Goal: Task Accomplishment & Management: Use online tool/utility

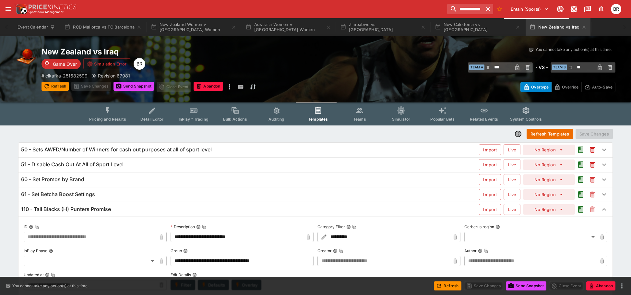
scroll to position [138, 0]
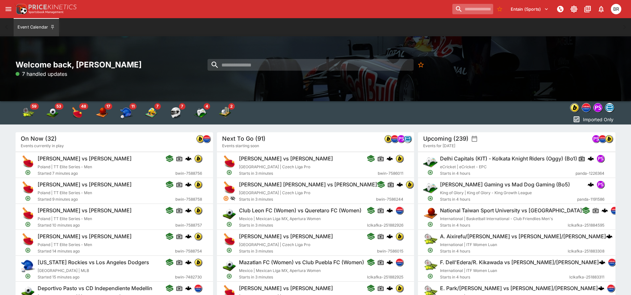
click at [465, 9] on input "search" at bounding box center [472, 9] width 41 height 10
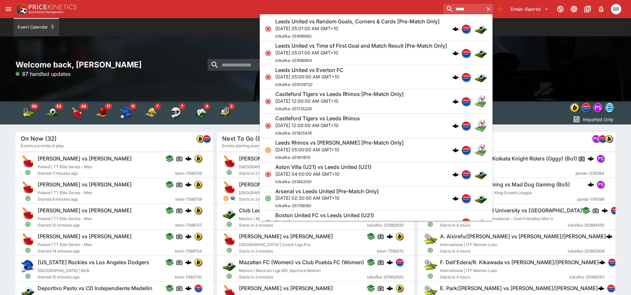
type input "*****"
click at [399, 82] on div "Leeds United vs Everton FC [DATE] 05:00:00 AM GMT+10 lclkafka-251009720" at bounding box center [372, 77] width 195 height 21
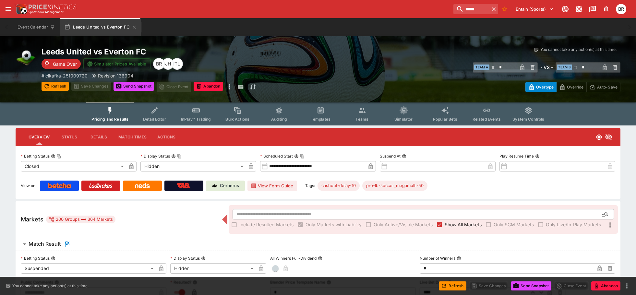
type input "**********"
type input "******"
type input "**********"
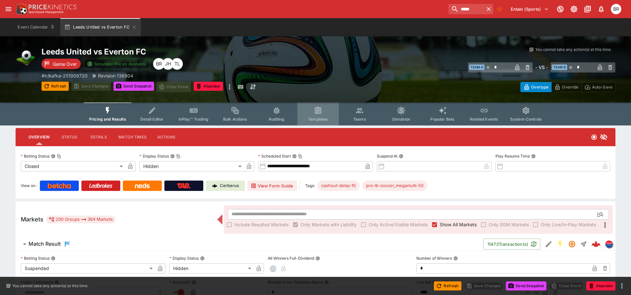
click at [329, 116] on button "Templates" at bounding box center [318, 114] width 42 height 23
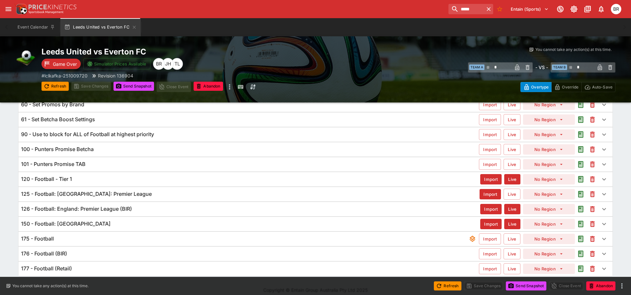
scroll to position [81, 0]
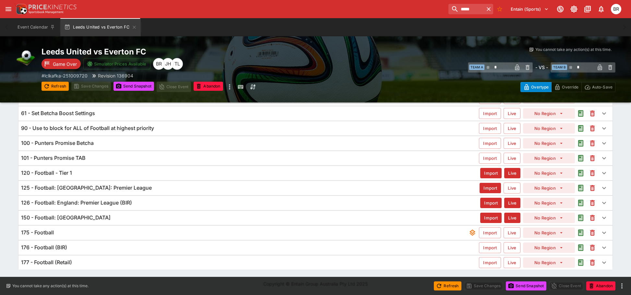
click at [125, 173] on div "120 - Football - Tier 1" at bounding box center [250, 173] width 459 height 7
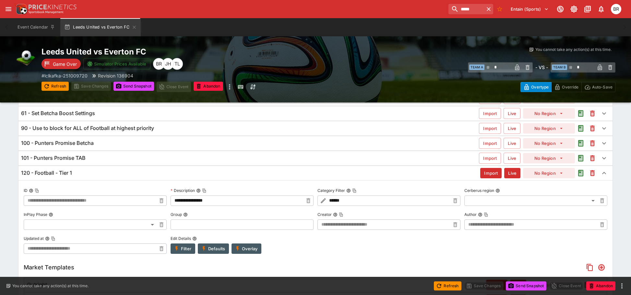
type input "**********"
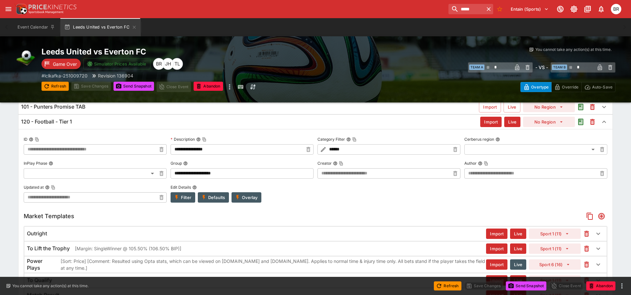
scroll to position [117, 0]
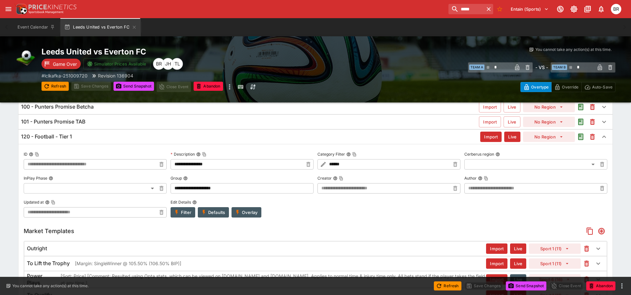
click at [101, 140] on div "120 - Football - Tier 1" at bounding box center [250, 136] width 459 height 7
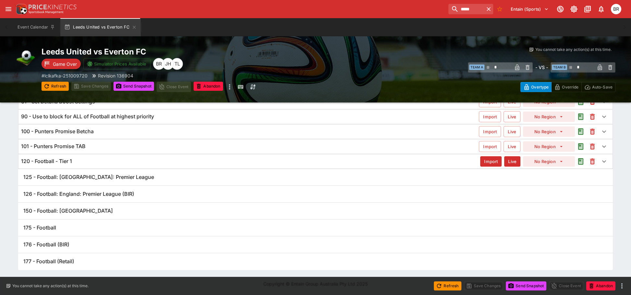
scroll to position [81, 0]
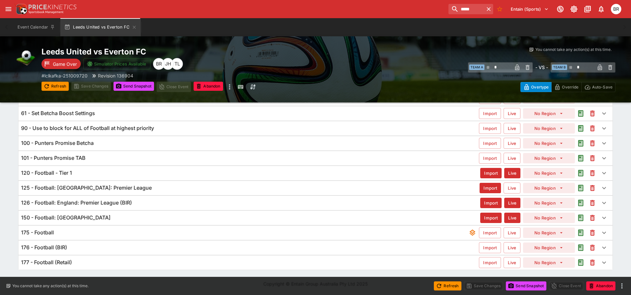
click at [108, 176] on div "120 - Football - Tier 1" at bounding box center [250, 173] width 459 height 7
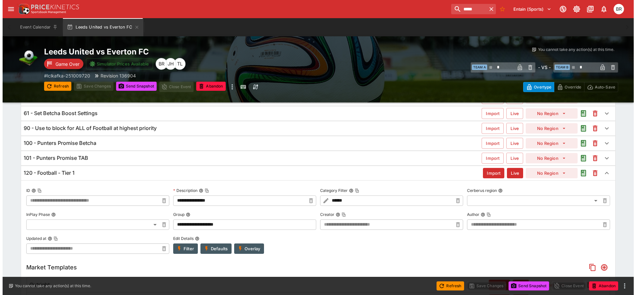
scroll to position [117, 0]
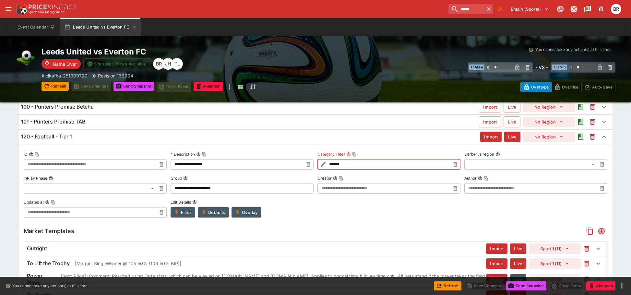
drag, startPoint x: 370, startPoint y: 163, endPoint x: 303, endPoint y: 165, distance: 67.2
click at [303, 165] on div "**********" at bounding box center [316, 184] width 584 height 68
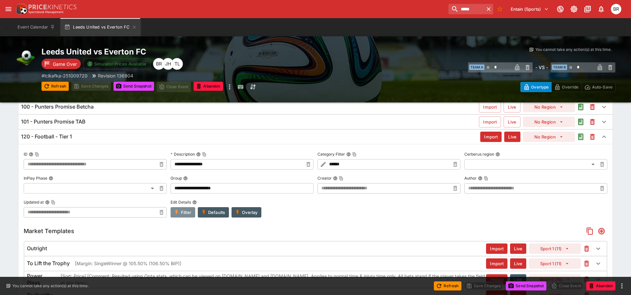
click at [186, 212] on button "Filter" at bounding box center [183, 212] width 25 height 10
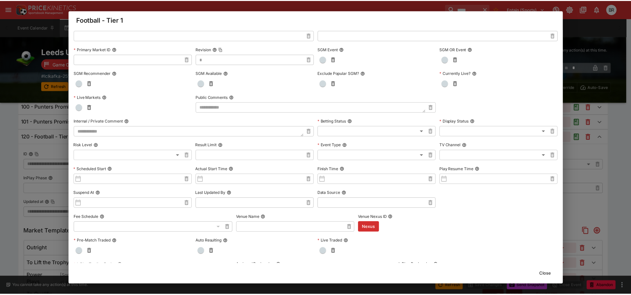
scroll to position [0, 0]
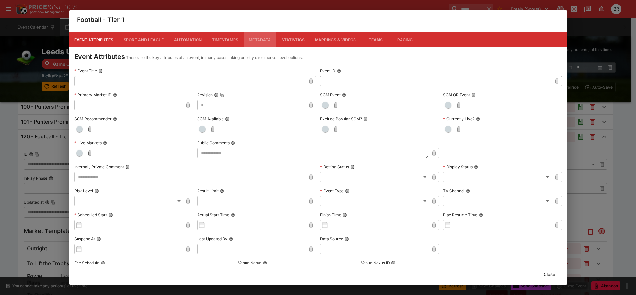
click at [267, 40] on button "Metadata" at bounding box center [260, 40] width 32 height 16
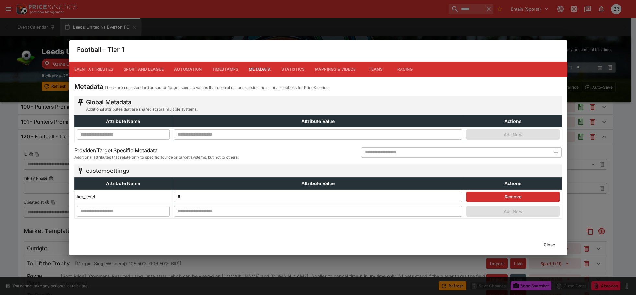
click at [552, 243] on button "Close" at bounding box center [550, 245] width 20 height 10
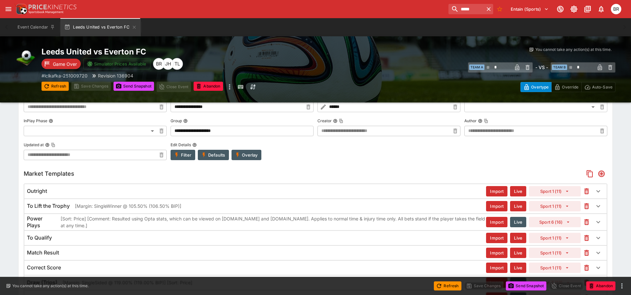
scroll to position [194, 0]
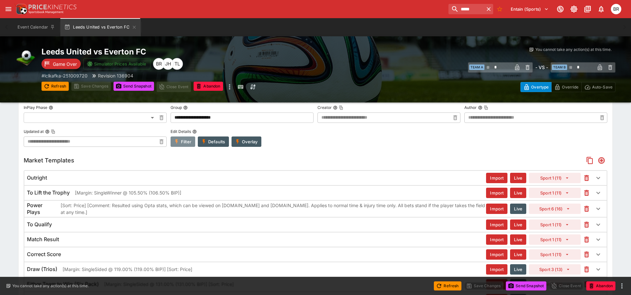
click at [185, 143] on button "Filter" at bounding box center [183, 142] width 25 height 10
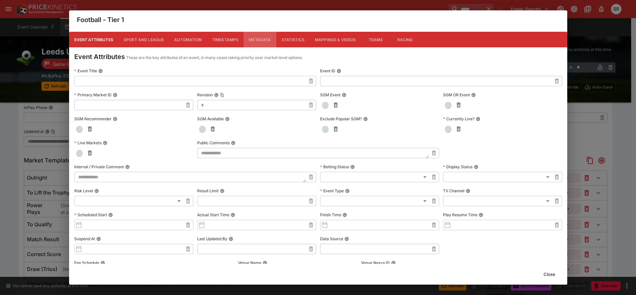
click at [247, 42] on button "Metadata" at bounding box center [260, 40] width 32 height 16
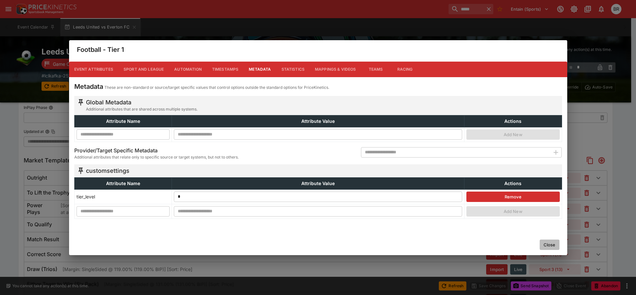
click at [547, 243] on button "Close" at bounding box center [550, 245] width 20 height 10
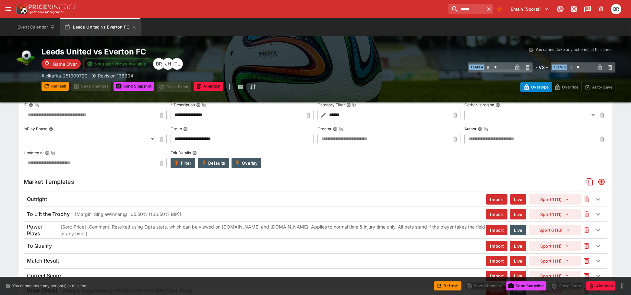
scroll to position [97, 0]
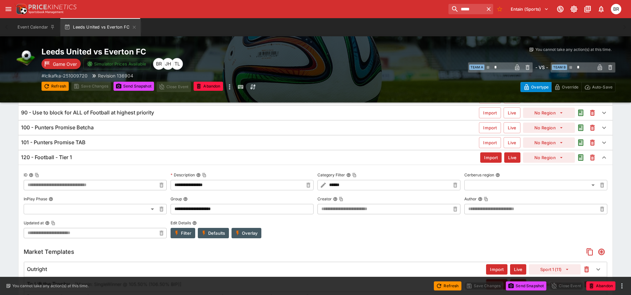
click at [176, 156] on div "120 - Football - Tier 1" at bounding box center [250, 157] width 459 height 7
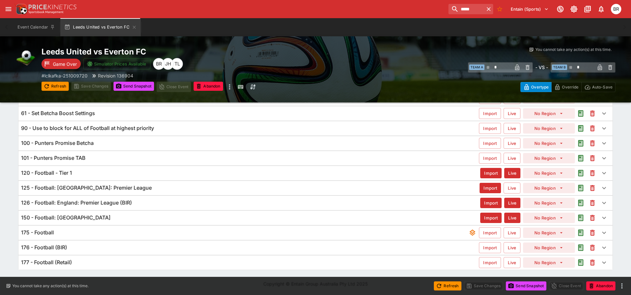
scroll to position [81, 0]
click at [158, 189] on div "125 - Football: [GEOGRAPHIC_DATA]: Premier League" at bounding box center [250, 188] width 459 height 7
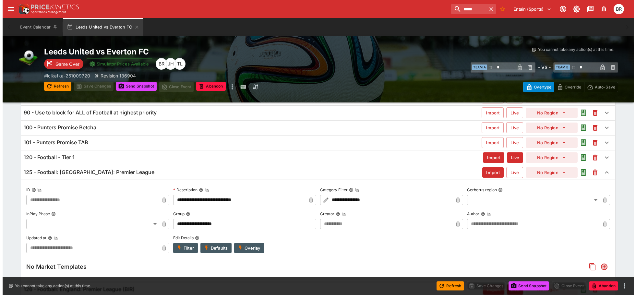
scroll to position [129, 0]
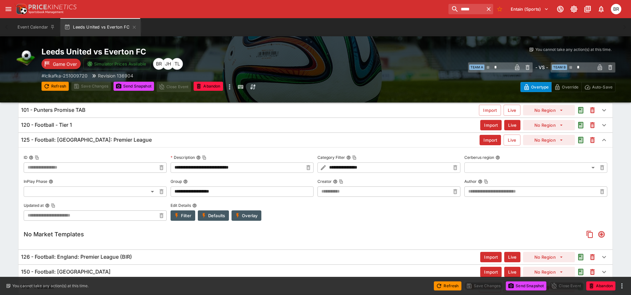
click at [243, 212] on button "Overlay" at bounding box center [247, 216] width 30 height 10
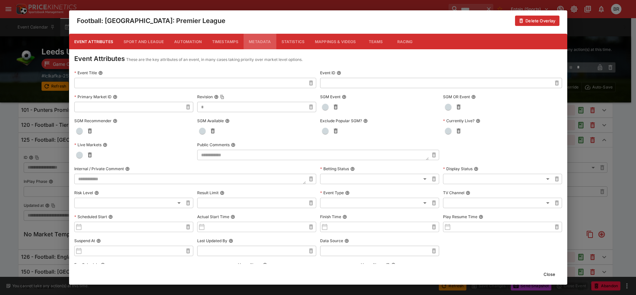
click at [260, 39] on button "Metadata" at bounding box center [260, 42] width 32 height 16
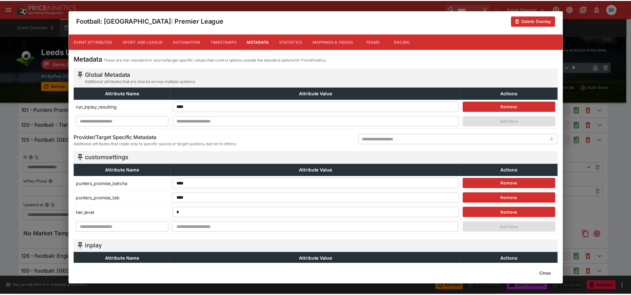
scroll to position [65, 0]
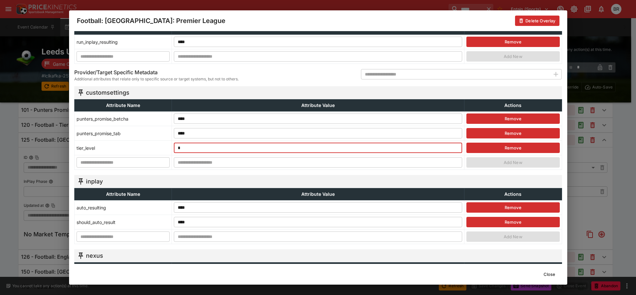
drag, startPoint x: 190, startPoint y: 151, endPoint x: 161, endPoint y: 149, distance: 29.2
click at [161, 149] on tr "tier_level * ​ Remove" at bounding box center [318, 148] width 488 height 15
type input "*"
click at [543, 278] on button "Close" at bounding box center [550, 274] width 20 height 10
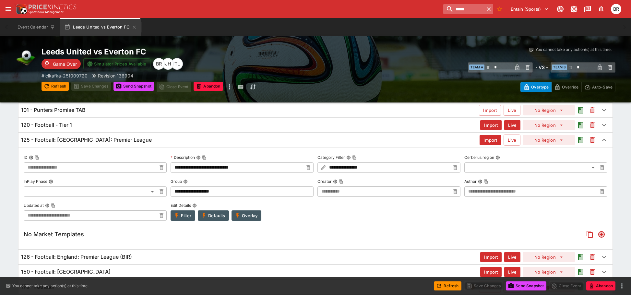
click at [444, 9] on input "*****" at bounding box center [463, 9] width 41 height 10
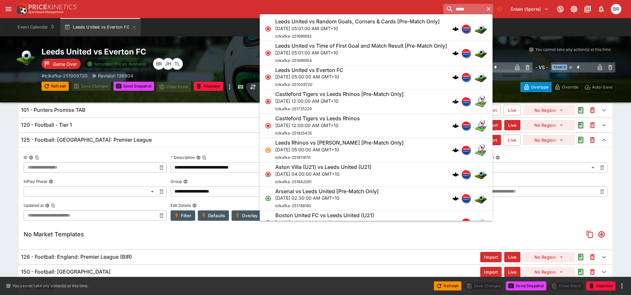
click at [444, 9] on input "*****" at bounding box center [463, 9] width 41 height 10
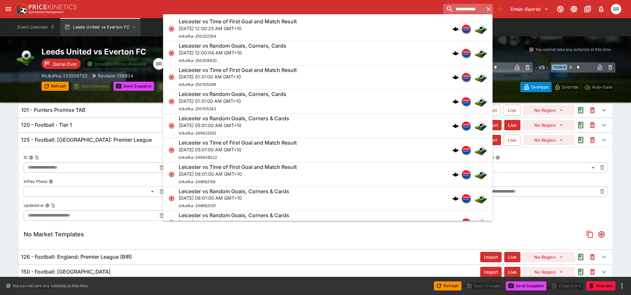
click at [443, 9] on input "**********" at bounding box center [463, 9] width 41 height 10
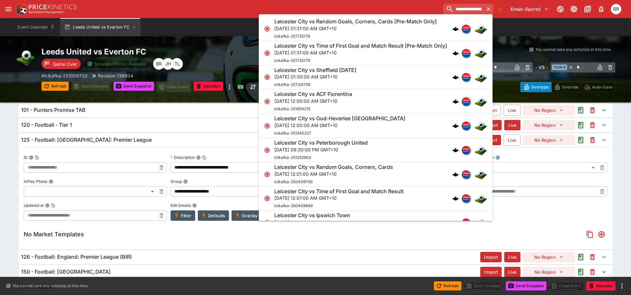
type input "**********"
click at [405, 78] on div "Leicester City vs Sheffield [DATE] [DATE] 01:30:00 AM GMT+10 lclkafka-251124758" at bounding box center [372, 77] width 196 height 21
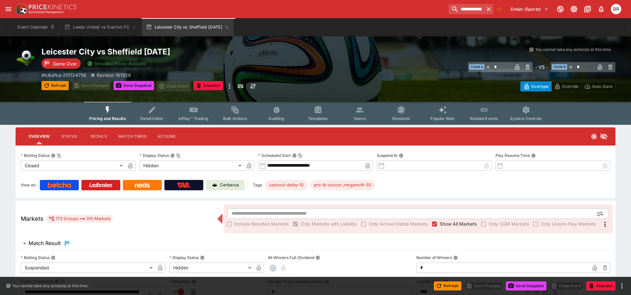
type input "**********"
type input "******"
type input "**********"
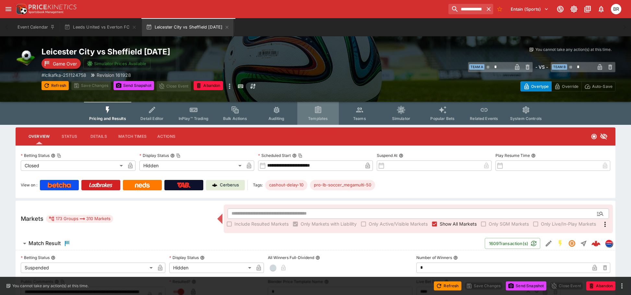
click at [332, 109] on button "Templates" at bounding box center [318, 113] width 42 height 23
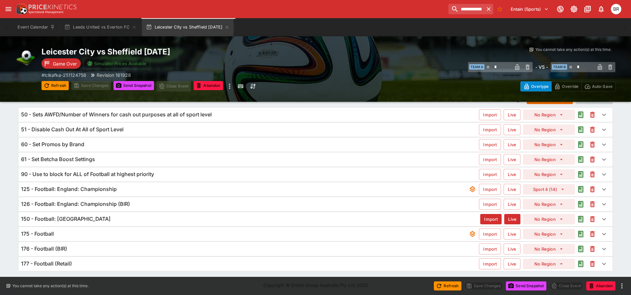
scroll to position [36, 0]
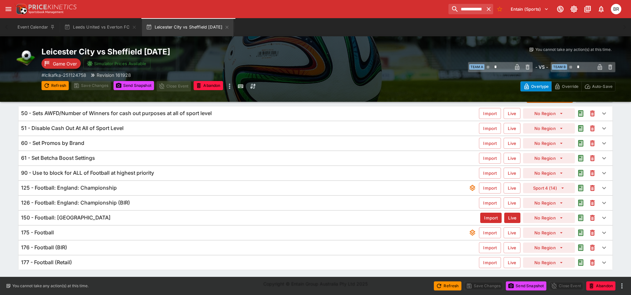
click at [196, 193] on div "125 - Football: England: Championship Import Live Sport 4 (14)" at bounding box center [315, 188] width 594 height 14
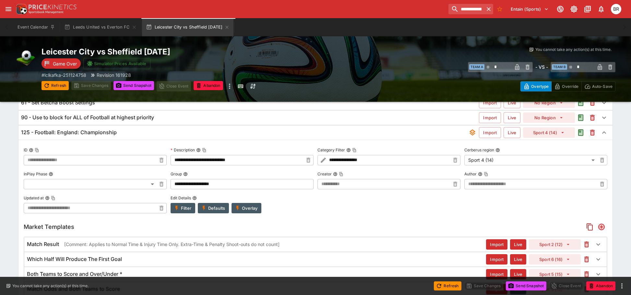
scroll to position [101, 0]
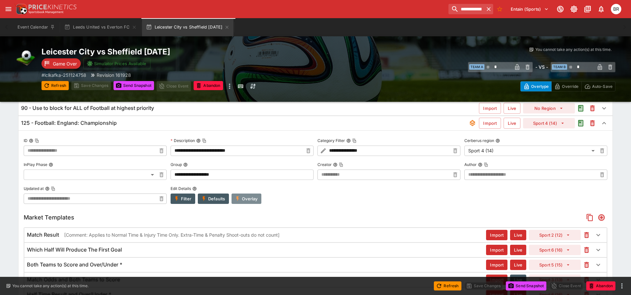
click at [243, 198] on button "Overlay" at bounding box center [247, 199] width 30 height 10
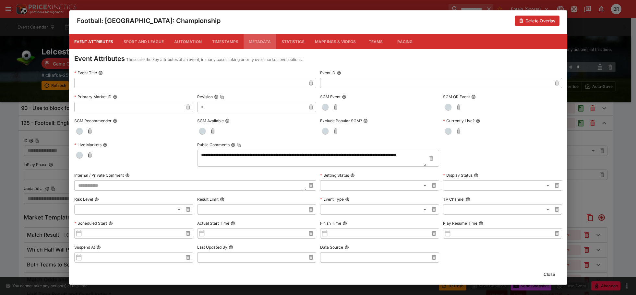
click at [255, 42] on button "Metadata" at bounding box center [260, 42] width 32 height 16
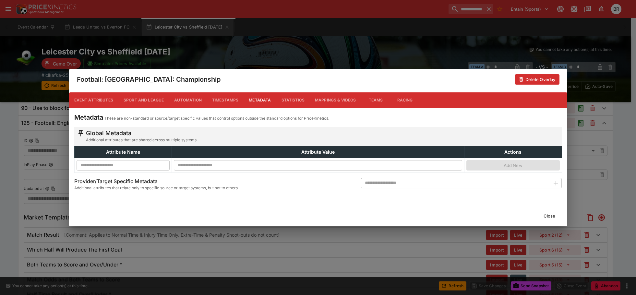
click at [396, 183] on input "text" at bounding box center [455, 183] width 189 height 10
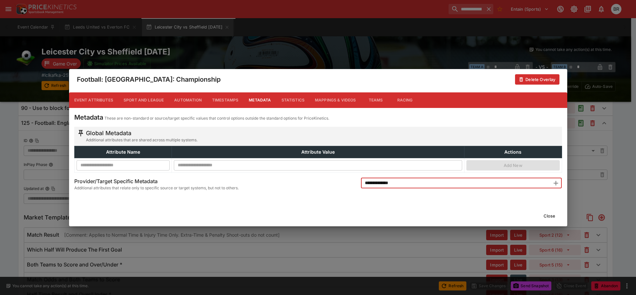
type input "**********"
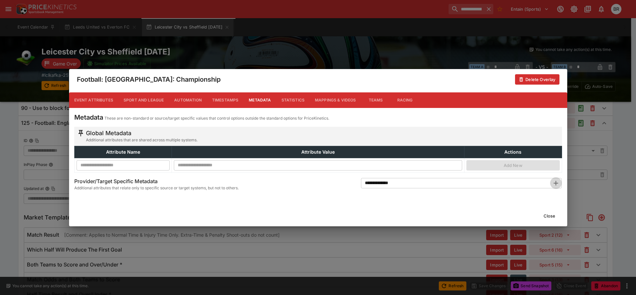
click at [554, 182] on icon "button" at bounding box center [556, 183] width 8 height 8
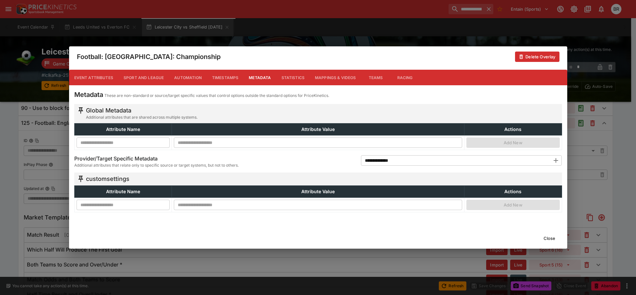
click at [134, 206] on input "text" at bounding box center [123, 205] width 93 height 10
type input "**********"
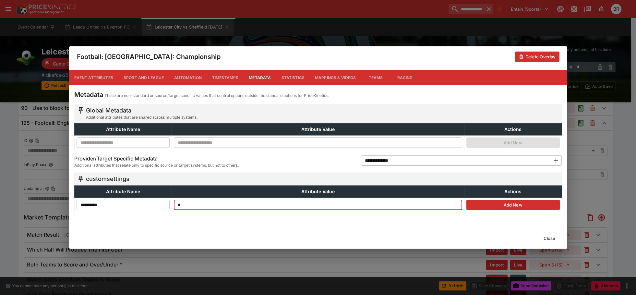
type input "*"
click at [534, 208] on button "Add New" at bounding box center [512, 205] width 93 height 10
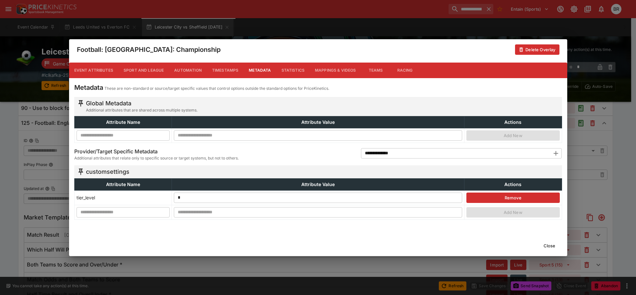
click at [543, 243] on button "Close" at bounding box center [550, 246] width 20 height 10
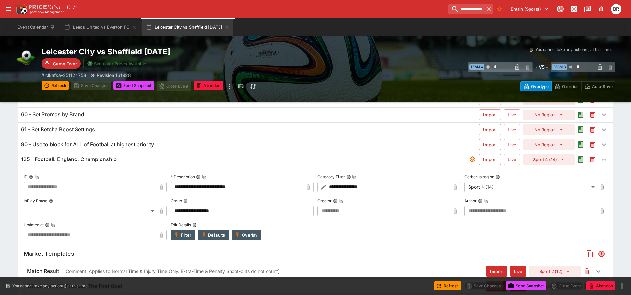
scroll to position [10, 0]
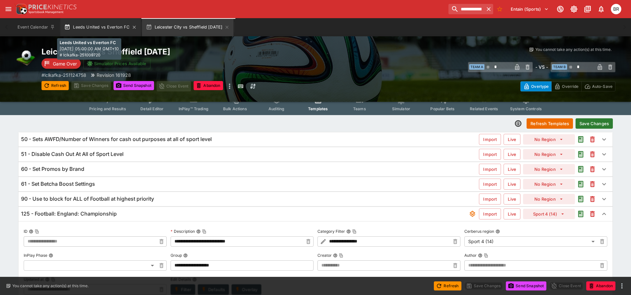
click at [115, 29] on button "Leeds United vs Everton FC" at bounding box center [100, 27] width 80 height 18
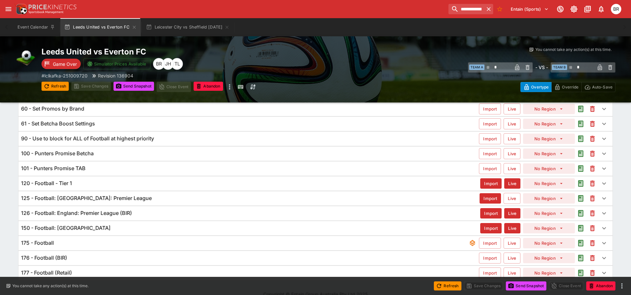
scroll to position [81, 0]
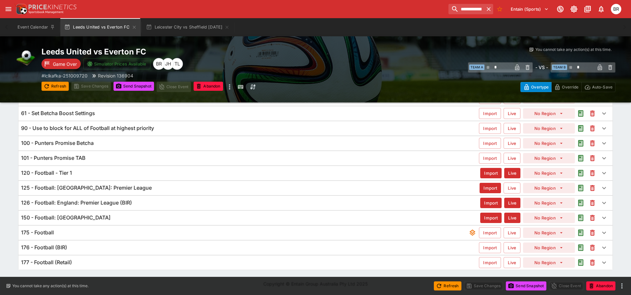
click at [166, 191] on div "125 - Football: [GEOGRAPHIC_DATA]: Premier League" at bounding box center [250, 188] width 459 height 7
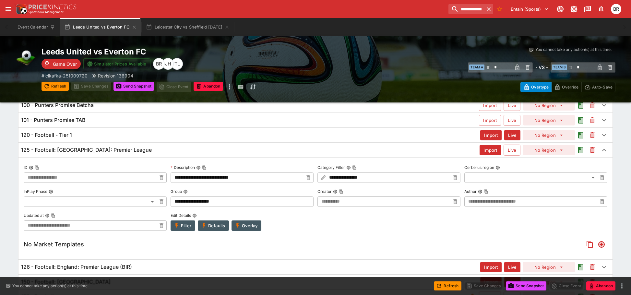
scroll to position [84, 0]
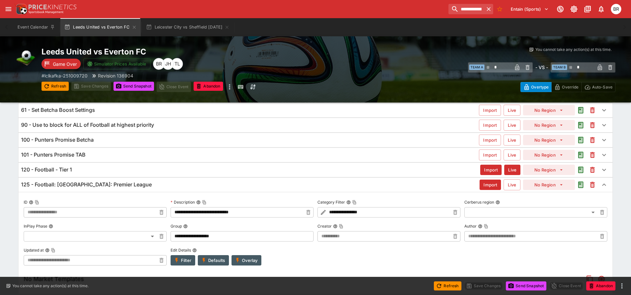
click at [98, 186] on h6 "125 - Football: [GEOGRAPHIC_DATA]: Premier League" at bounding box center [86, 184] width 131 height 7
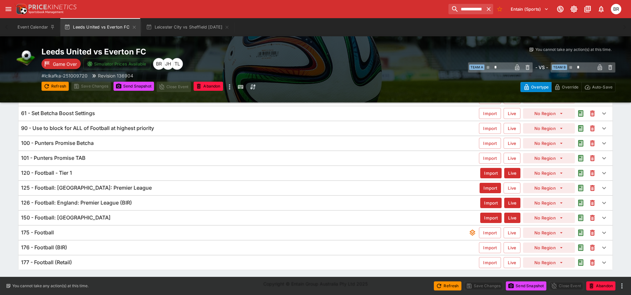
scroll to position [81, 0]
click at [150, 178] on div "120 - Football - Tier 1 Import Live No Region" at bounding box center [315, 173] width 594 height 14
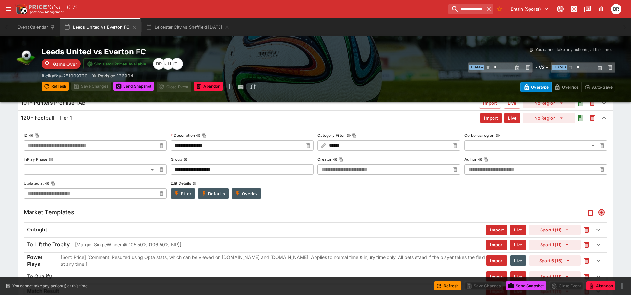
scroll to position [98, 0]
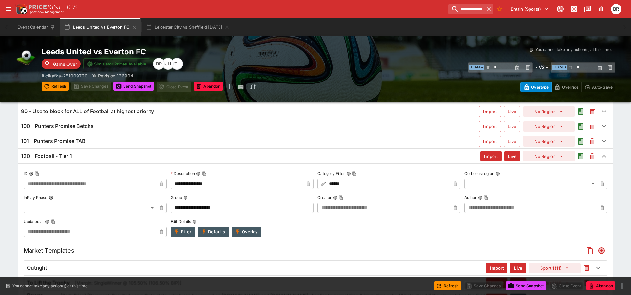
click at [126, 161] on div "120 - Football - Tier 1 Import Live No Region" at bounding box center [315, 156] width 594 height 14
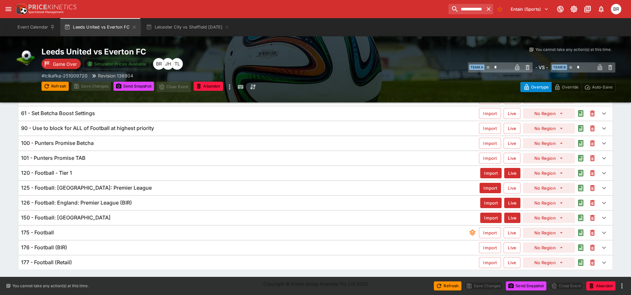
scroll to position [81, 0]
click at [330, 87] on div "Overtype Override Auto-Save" at bounding box center [472, 85] width 287 height 15
click at [221, 178] on div "120 - Football - Tier 1 Import Live No Region" at bounding box center [315, 173] width 594 height 14
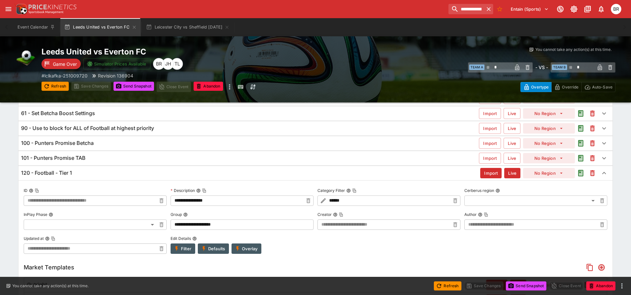
scroll to position [98, 0]
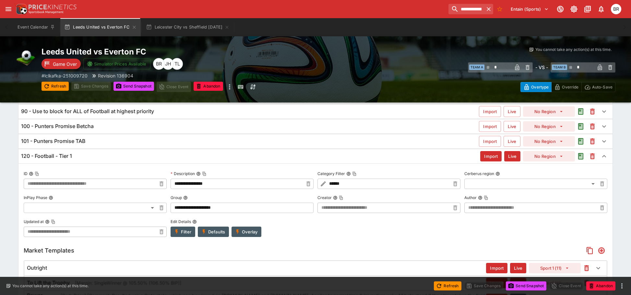
click at [108, 127] on div "100 - Punters Promise Betcha" at bounding box center [250, 126] width 458 height 7
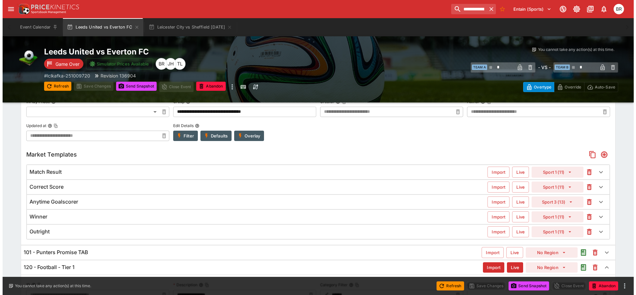
scroll to position [165, 0]
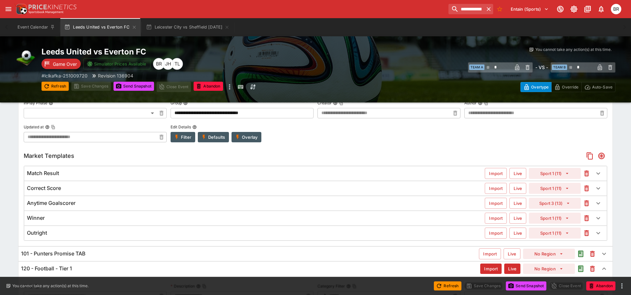
click at [149, 179] on div "Match Result Import Live Sport 1 (11)" at bounding box center [315, 173] width 583 height 14
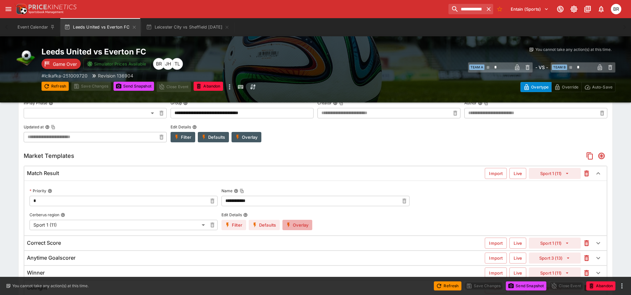
click at [295, 227] on button "Overlay" at bounding box center [298, 225] width 30 height 10
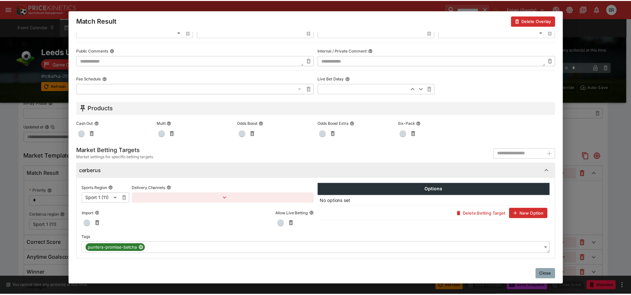
scroll to position [295, 0]
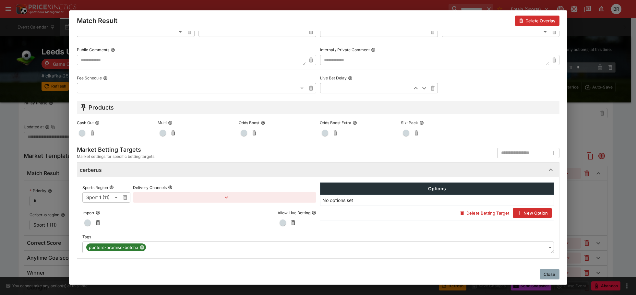
click at [547, 275] on button "Close" at bounding box center [550, 274] width 20 height 10
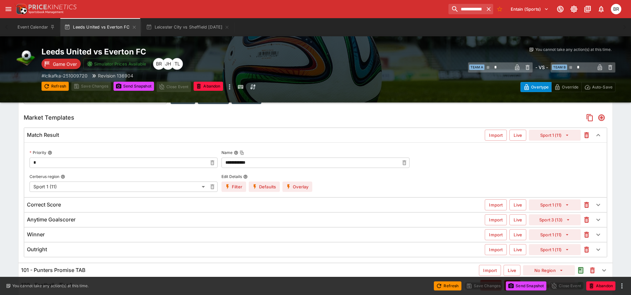
scroll to position [205, 0]
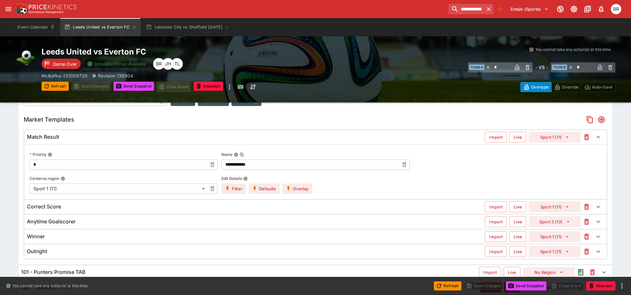
click at [82, 140] on div "Match Result" at bounding box center [256, 137] width 458 height 7
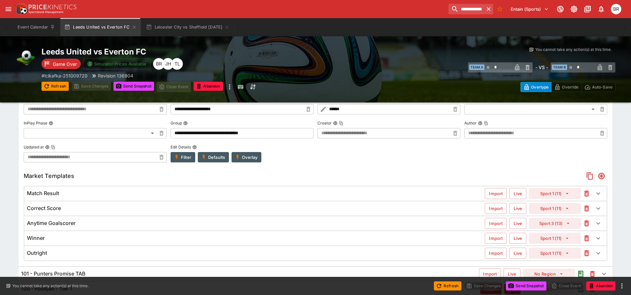
scroll to position [83, 0]
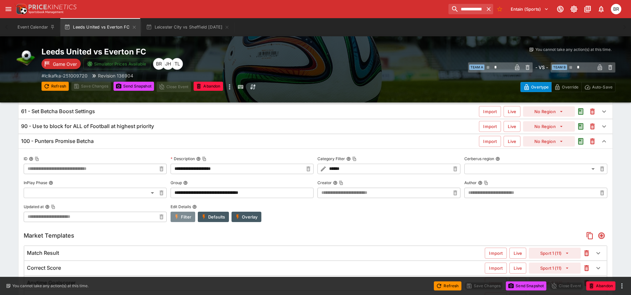
click at [179, 213] on button "Filter" at bounding box center [183, 217] width 25 height 10
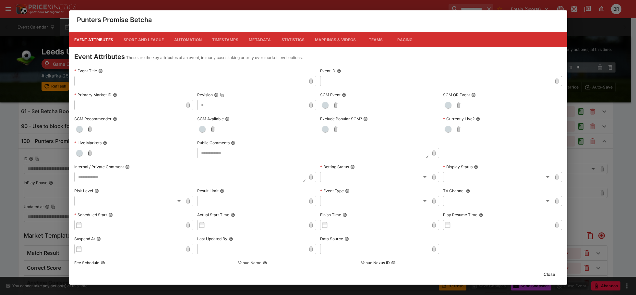
click at [250, 40] on button "Metadata" at bounding box center [260, 40] width 32 height 16
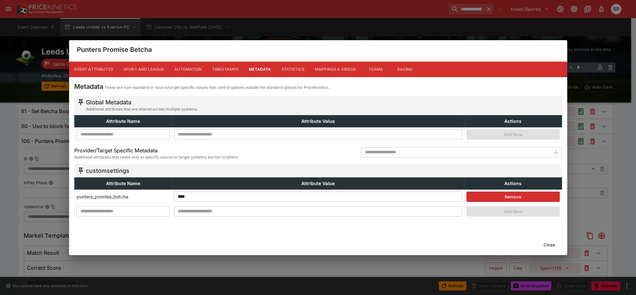
click at [551, 244] on button "Close" at bounding box center [550, 245] width 20 height 10
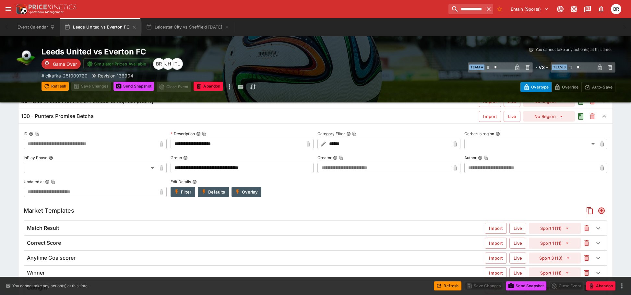
scroll to position [74, 0]
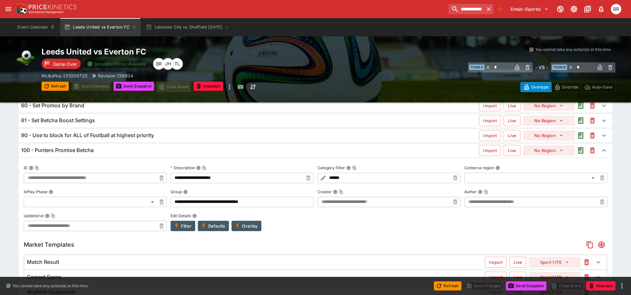
click at [140, 145] on div "100 - Punters Promise Betcha Import Live No Region" at bounding box center [315, 150] width 594 height 14
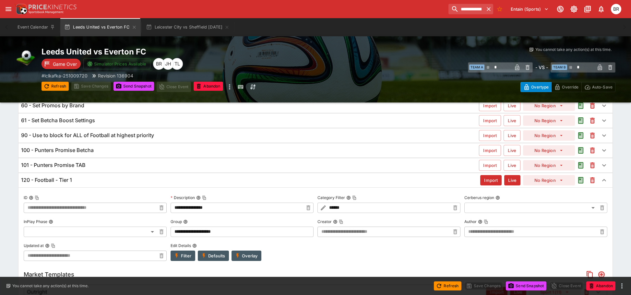
click at [109, 165] on div "101 - Punters Promise TAB" at bounding box center [250, 165] width 458 height 7
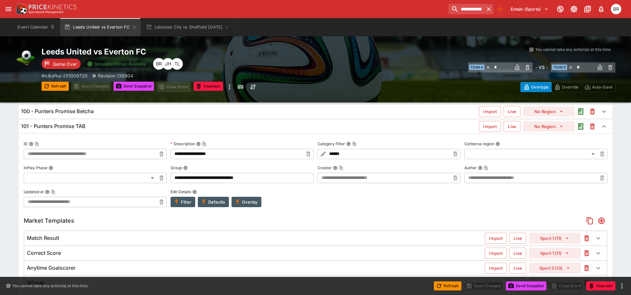
scroll to position [82, 0]
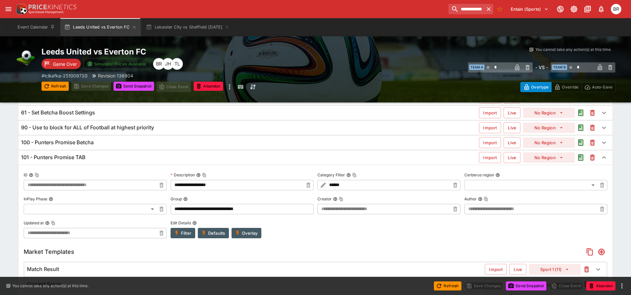
click at [99, 154] on div "101 - Punters Promise TAB Import Live No Region" at bounding box center [315, 158] width 594 height 14
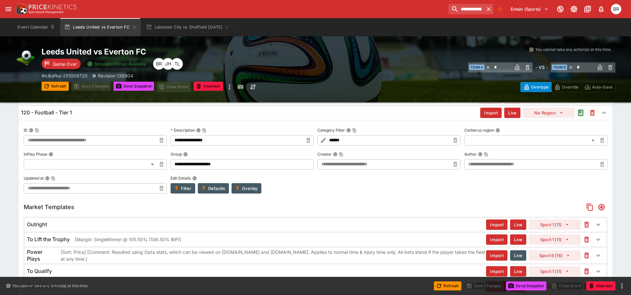
scroll to position [147, 0]
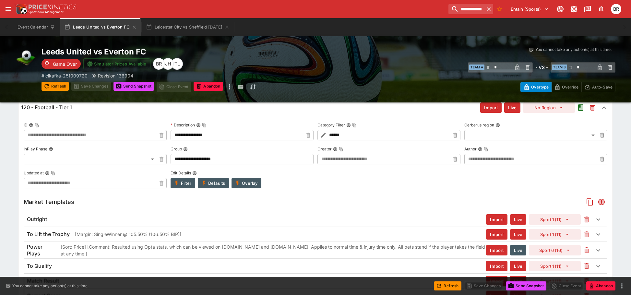
click at [242, 179] on button "Overlay" at bounding box center [247, 183] width 30 height 10
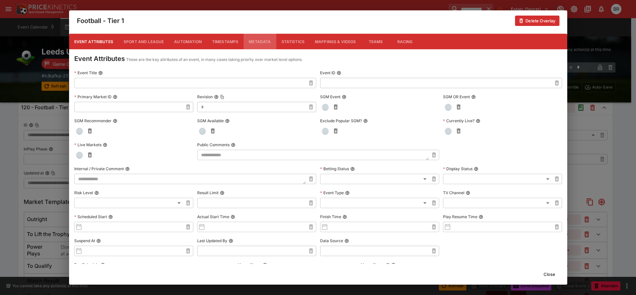
click at [271, 38] on button "Metadata" at bounding box center [260, 42] width 32 height 16
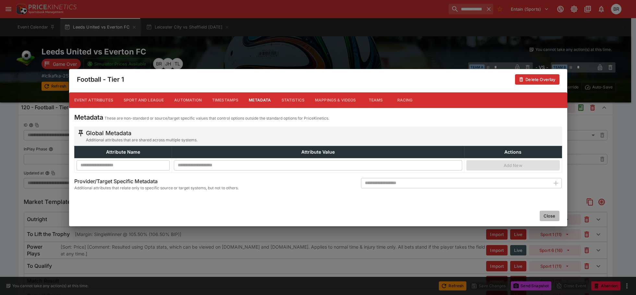
click at [545, 215] on button "Close" at bounding box center [550, 216] width 20 height 10
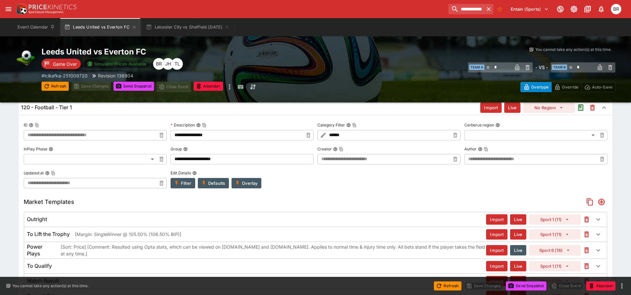
click at [182, 109] on div "120 - Football - Tier 1" at bounding box center [250, 107] width 459 height 7
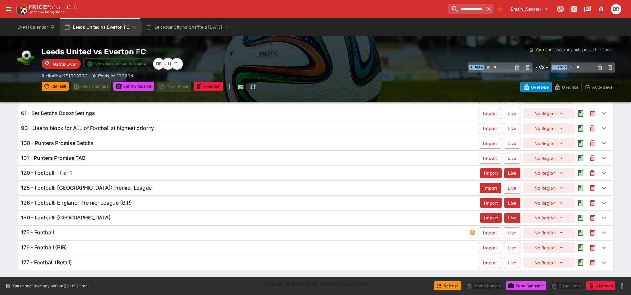
scroll to position [81, 0]
click at [205, 189] on div "125 - Football: [GEOGRAPHIC_DATA]: Premier League" at bounding box center [250, 188] width 459 height 7
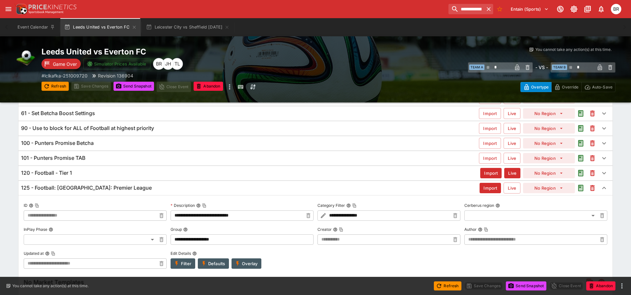
scroll to position [147, 0]
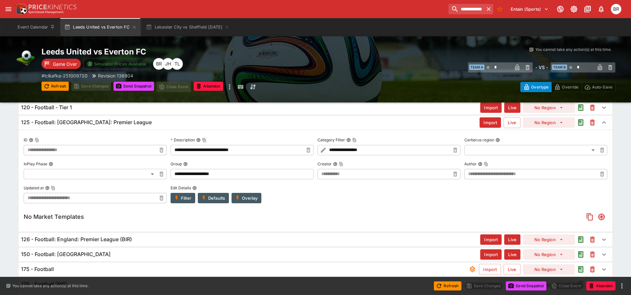
click at [259, 201] on button "Overlay" at bounding box center [247, 198] width 30 height 10
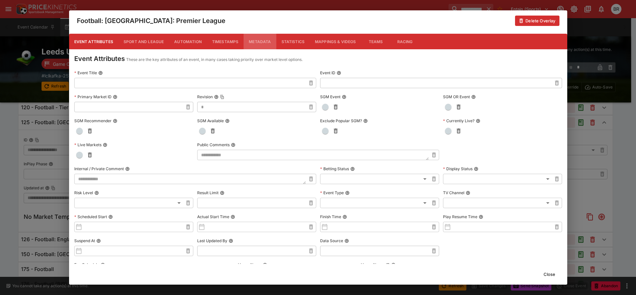
click at [255, 42] on button "Metadata" at bounding box center [260, 42] width 32 height 16
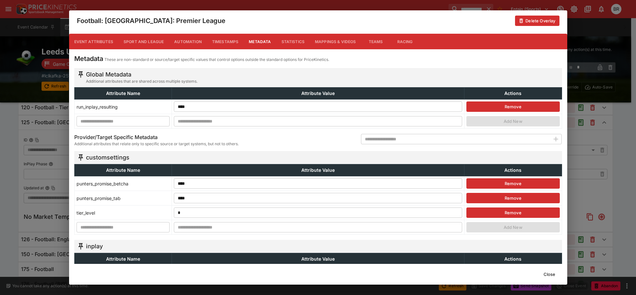
drag, startPoint x: 556, startPoint y: 274, endPoint x: 553, endPoint y: 269, distance: 5.8
click at [556, 274] on button "Close" at bounding box center [550, 274] width 20 height 10
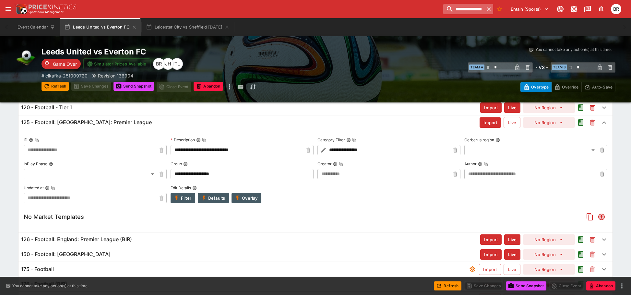
click at [469, 6] on input "**********" at bounding box center [463, 9] width 41 height 10
click at [468, 6] on input "**********" at bounding box center [463, 9] width 41 height 10
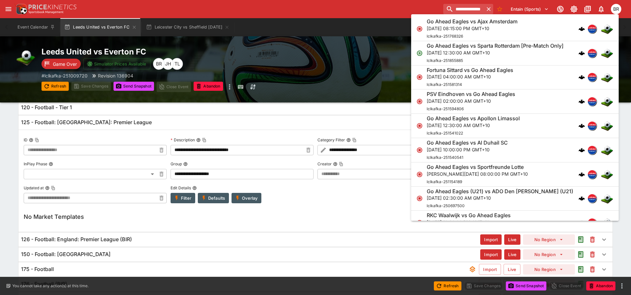
type input "**********"
click at [476, 23] on h6 "Go Ahead Eagles vs Ajax Amsterdam" at bounding box center [472, 21] width 91 height 7
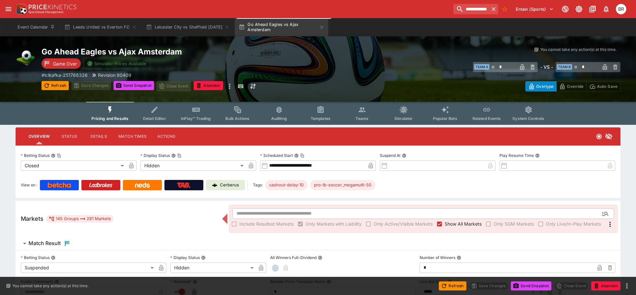
type input "**********"
type input "******"
type input "**********"
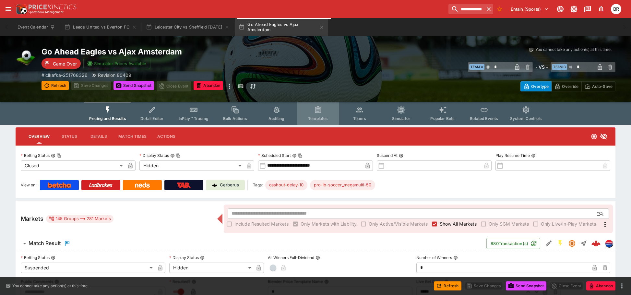
click at [319, 114] on icon "Event type filters" at bounding box center [318, 110] width 8 height 8
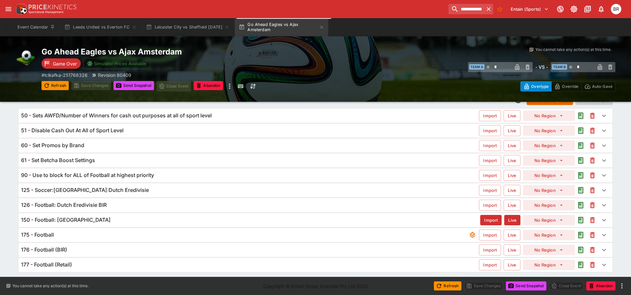
scroll to position [36, 0]
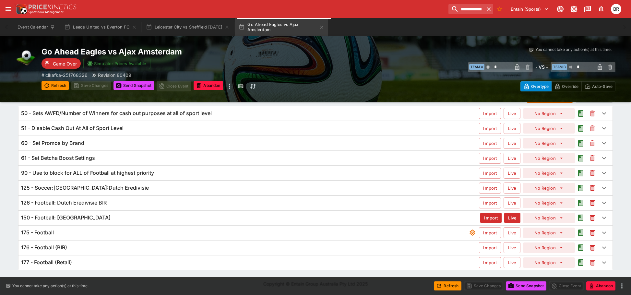
click at [144, 191] on div "125 - Soccer:[GEOGRAPHIC_DATA]:Dutch Eredivisie" at bounding box center [250, 188] width 458 height 7
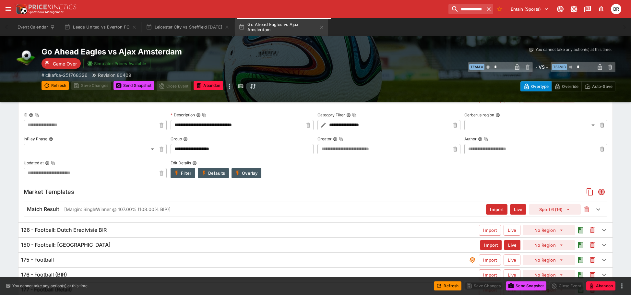
scroll to position [133, 0]
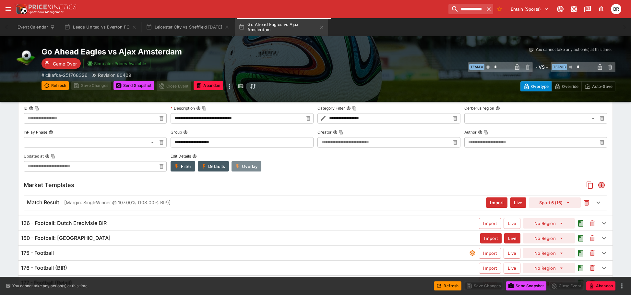
click at [235, 171] on button "Overlay" at bounding box center [247, 166] width 30 height 10
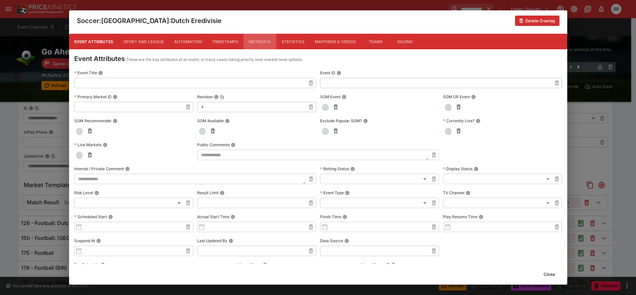
click at [259, 34] on button "Metadata" at bounding box center [260, 42] width 32 height 16
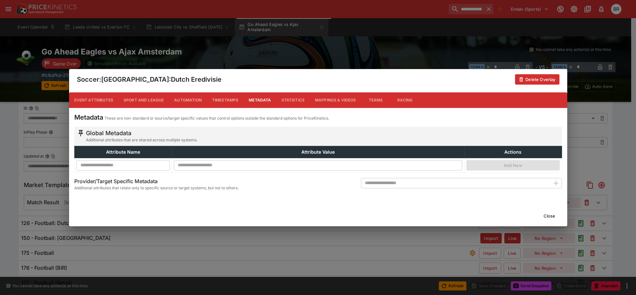
click at [139, 165] on input "text" at bounding box center [123, 165] width 93 height 10
click at [546, 211] on button "Close" at bounding box center [550, 216] width 20 height 10
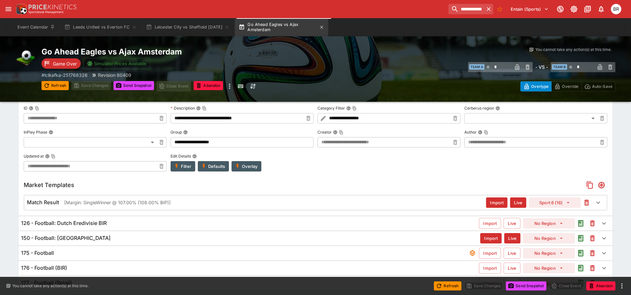
click at [327, 25] on button "Go Ahead Eagles vs Ajax Amsterdam" at bounding box center [281, 27] width 93 height 18
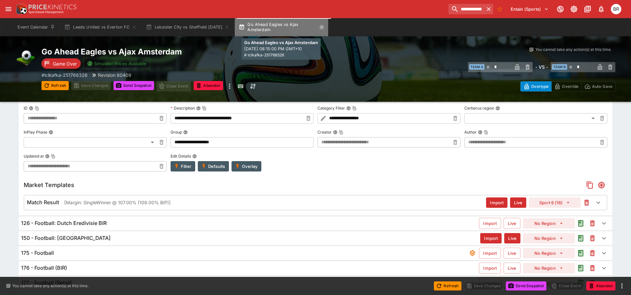
click at [324, 26] on icon "button" at bounding box center [321, 27] width 5 height 5
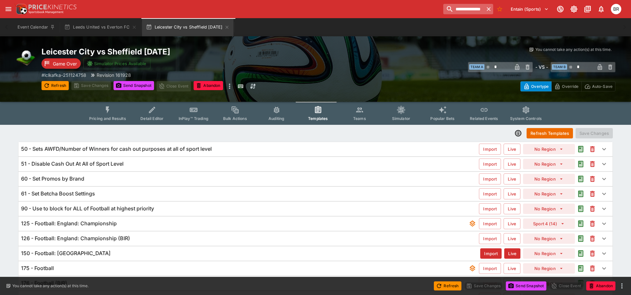
click at [461, 9] on input "**********" at bounding box center [463, 9] width 41 height 10
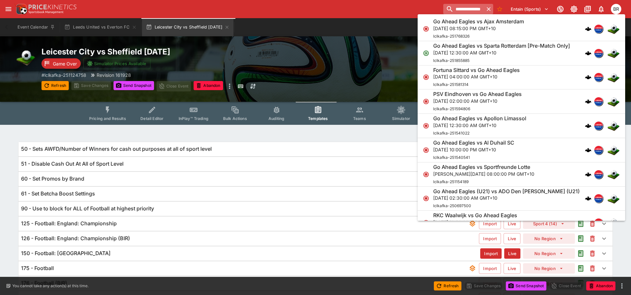
click at [461, 9] on input "**********" at bounding box center [463, 9] width 41 height 10
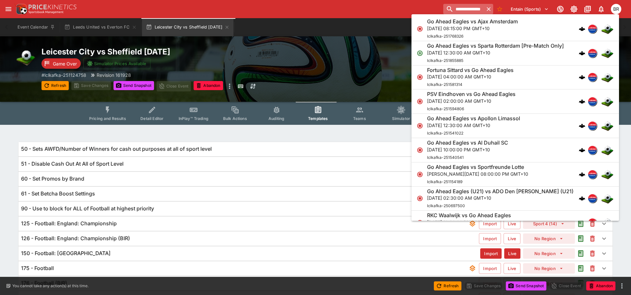
click at [461, 9] on input "**********" at bounding box center [463, 9] width 41 height 10
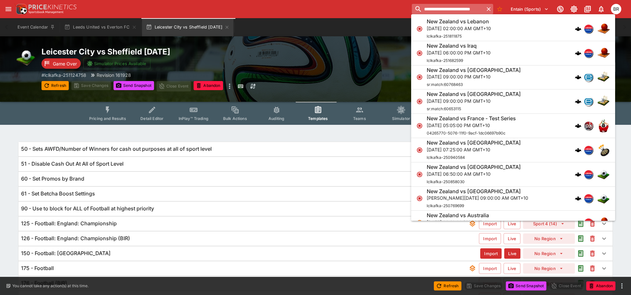
scroll to position [0, 8]
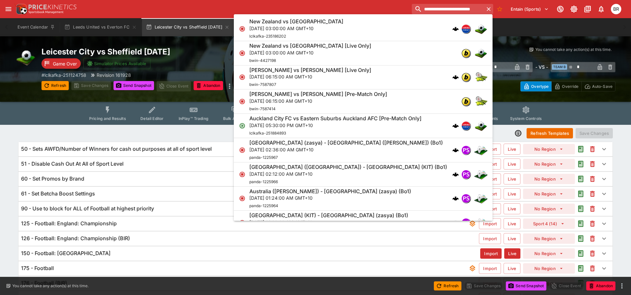
type input "**********"
click at [412, 32] on div "New Zealand vs New Caledonia [DATE] 03:00:00 AM GMT+10 lclkafka-235186202" at bounding box center [359, 28] width 221 height 21
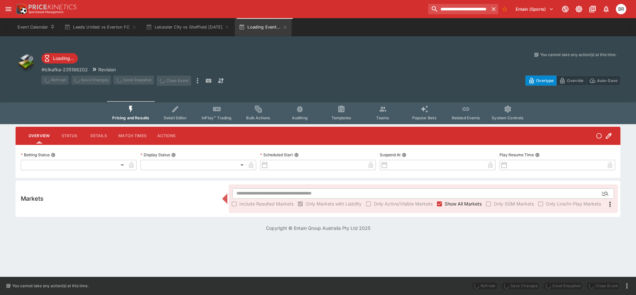
type input "**********"
type input "******"
type input "**********"
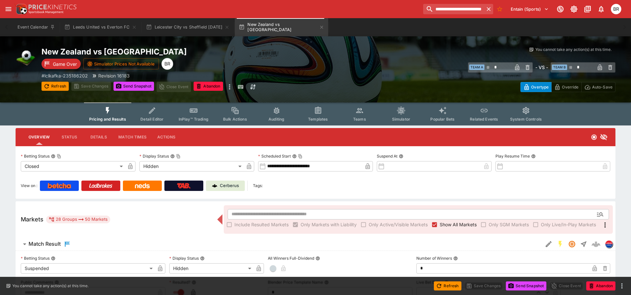
click at [332, 109] on button "Templates" at bounding box center [318, 114] width 42 height 23
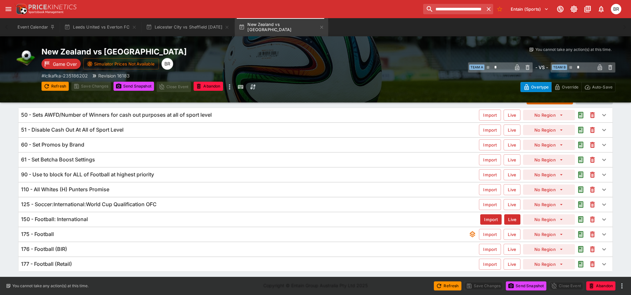
scroll to position [36, 0]
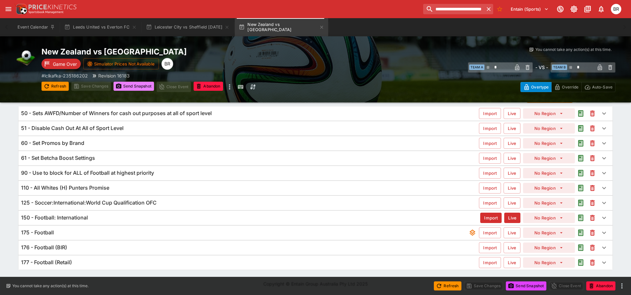
click at [134, 90] on button "Send Snapshot" at bounding box center [134, 86] width 41 height 9
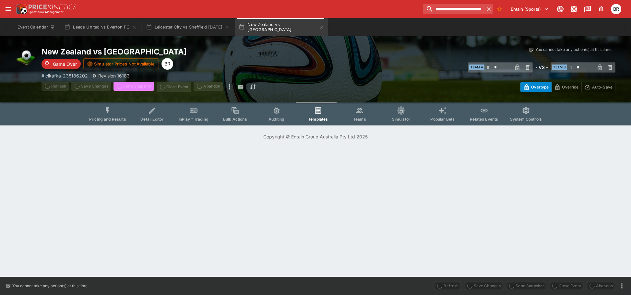
scroll to position [0, 0]
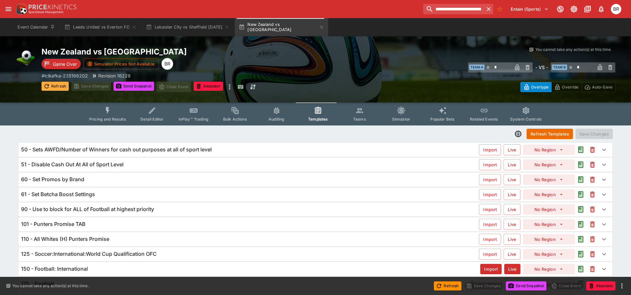
click at [52, 87] on button "Refresh" at bounding box center [55, 86] width 27 height 9
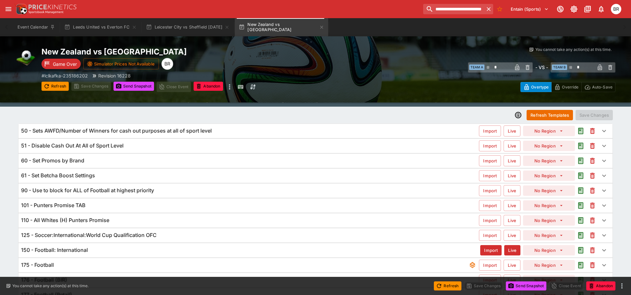
scroll to position [51, 0]
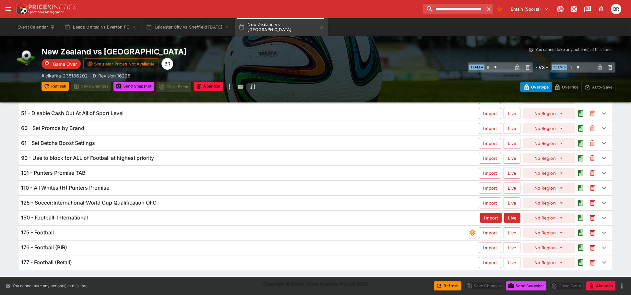
click at [96, 172] on div "101 - Punters Promise TAB" at bounding box center [250, 173] width 458 height 7
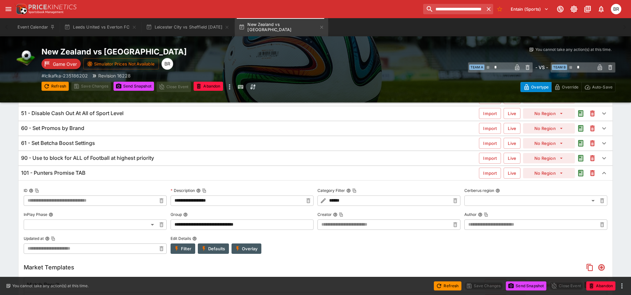
click at [96, 172] on div "101 - Punters Promise TAB" at bounding box center [250, 173] width 458 height 7
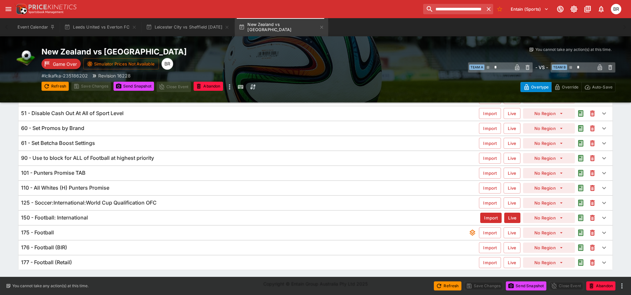
click at [175, 201] on div "125 - Soccer:International:World Cup Qualification OFC" at bounding box center [250, 202] width 458 height 7
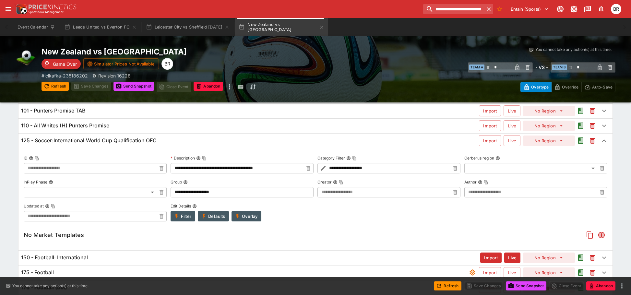
scroll to position [116, 0]
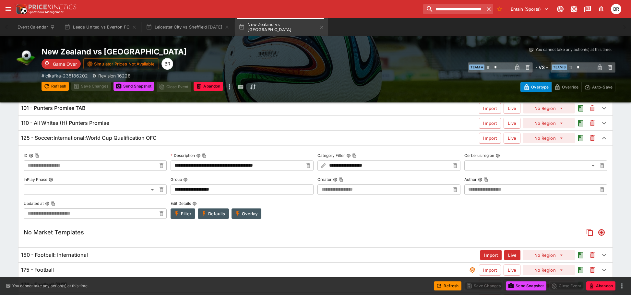
click at [250, 213] on button "Overlay" at bounding box center [247, 214] width 30 height 10
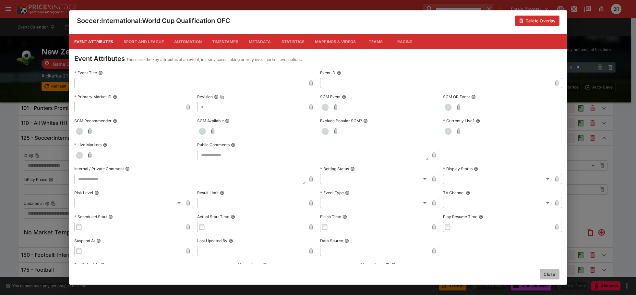
click at [552, 276] on button "Close" at bounding box center [550, 274] width 20 height 10
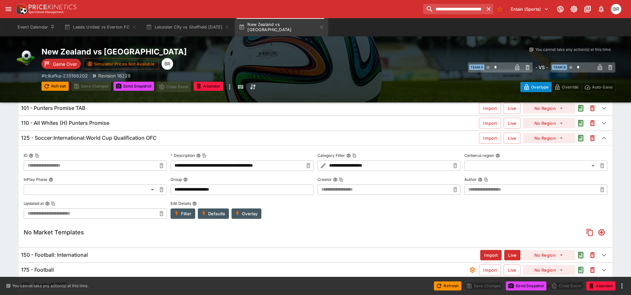
click at [144, 141] on h6 "125 - Soccer:International:World Cup Qualification OFC" at bounding box center [89, 138] width 136 height 7
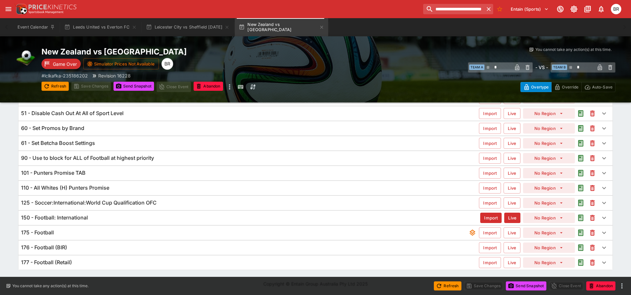
scroll to position [51, 0]
click at [115, 184] on div "110 - All Whites (H) Punters Promise Import Live No Region" at bounding box center [315, 188] width 594 height 14
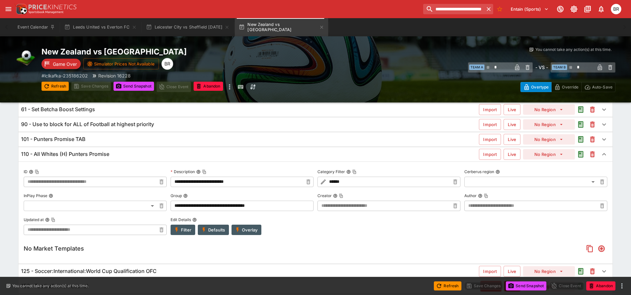
scroll to position [84, 0]
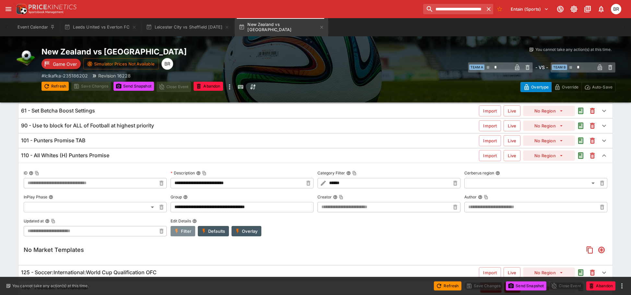
click at [178, 229] on icon "button" at bounding box center [177, 231] width 6 height 6
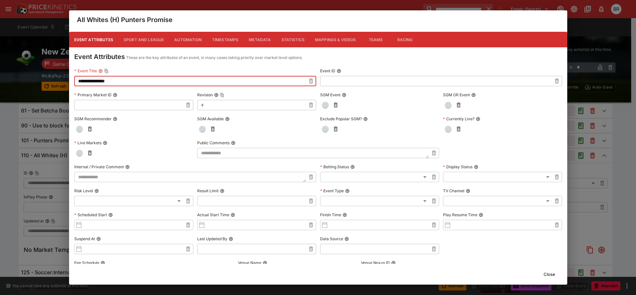
click at [115, 81] on input "**********" at bounding box center [190, 81] width 232 height 10
click at [123, 81] on input "**********" at bounding box center [190, 81] width 232 height 10
drag, startPoint x: 123, startPoint y: 81, endPoint x: 71, endPoint y: 78, distance: 52.0
click at [71, 78] on div "**********" at bounding box center [318, 225] width 498 height 357
click at [548, 274] on button "Close" at bounding box center [550, 274] width 20 height 10
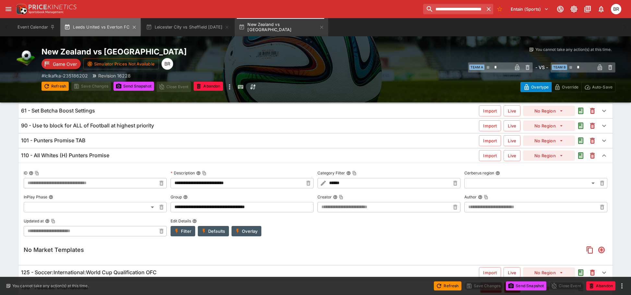
click at [96, 21] on button "Leeds United vs Everton FC" at bounding box center [100, 27] width 80 height 18
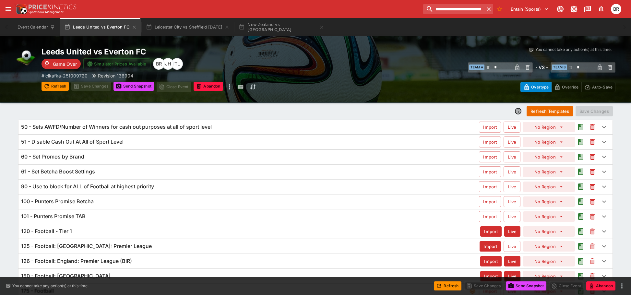
scroll to position [65, 0]
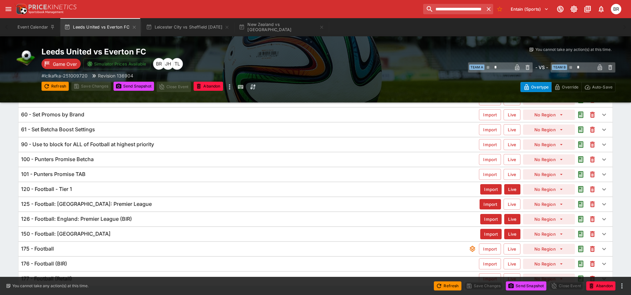
click at [127, 146] on h6 "90 - Use to block for ALL of Football at highest priority" at bounding box center [87, 144] width 133 height 7
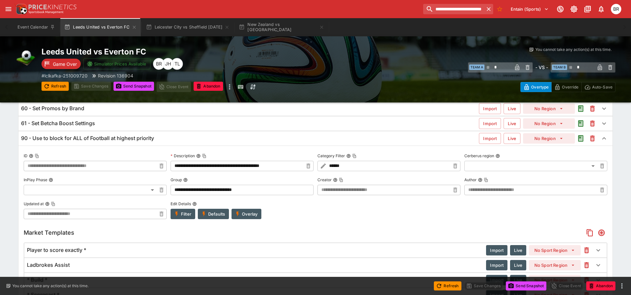
scroll to position [73, 0]
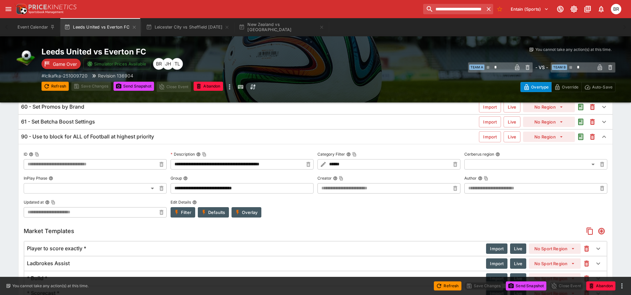
click at [150, 142] on div "90 - Use to block for ALL of Football at highest priority Import Live No Region" at bounding box center [315, 137] width 594 height 14
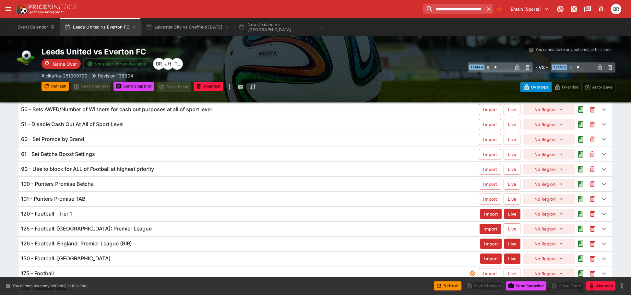
scroll to position [8, 0]
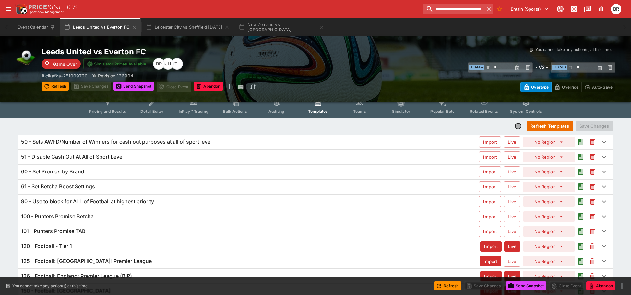
click at [78, 159] on h6 "51 - Disable Cash Out At All of Sport Level" at bounding box center [72, 156] width 103 height 7
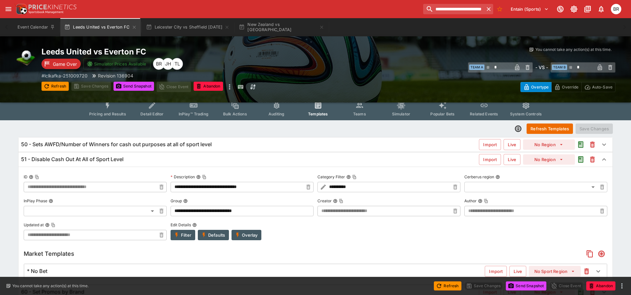
scroll to position [0, 0]
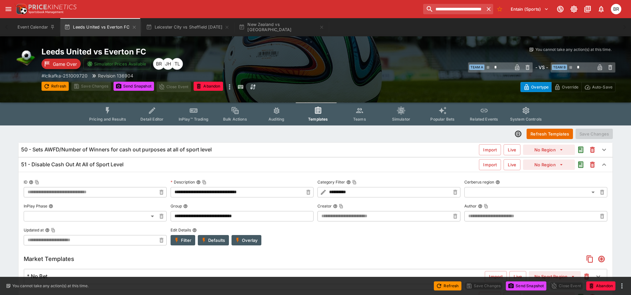
click at [86, 166] on h6 "51 - Disable Cash Out At All of Sport Level" at bounding box center [72, 164] width 103 height 7
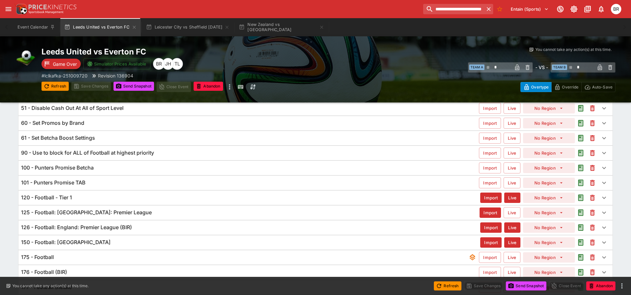
scroll to position [65, 0]
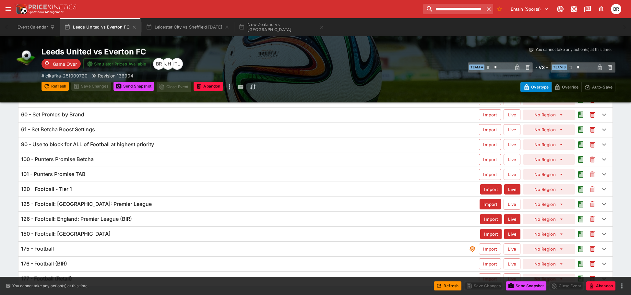
click at [117, 147] on h6 "90 - Use to block for ALL of Football at highest priority" at bounding box center [87, 144] width 133 height 7
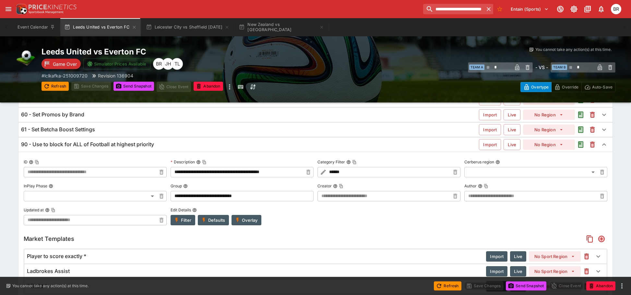
click at [120, 148] on h6 "90 - Use to block for ALL of Football at highest priority" at bounding box center [87, 144] width 133 height 7
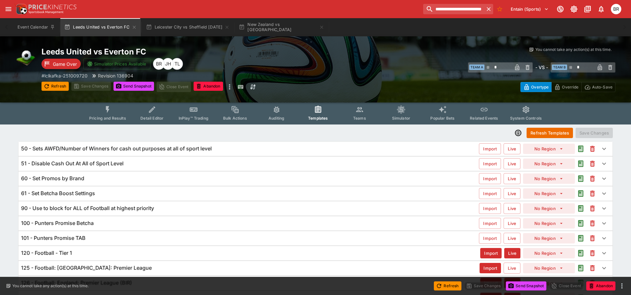
scroll to position [0, 0]
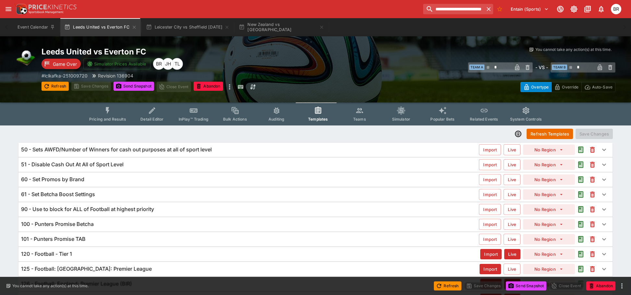
click at [134, 207] on h6 "90 - Use to block for ALL of Football at highest priority" at bounding box center [87, 209] width 133 height 7
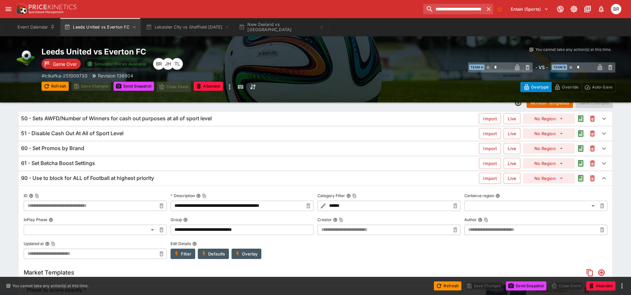
scroll to position [65, 0]
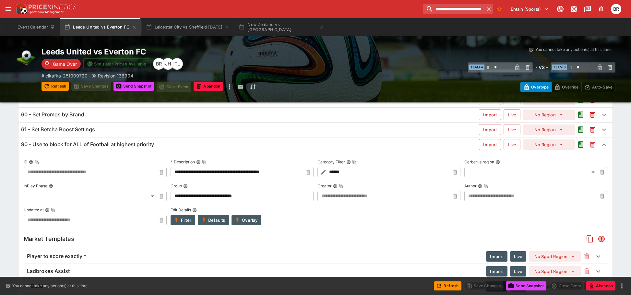
click at [211, 148] on div "90 - Use to block for ALL of Football at highest priority" at bounding box center [250, 144] width 458 height 7
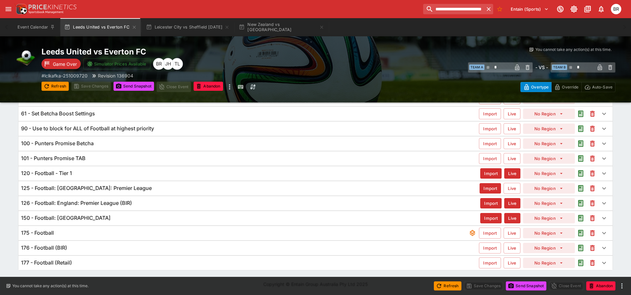
scroll to position [81, 0]
click at [162, 130] on div "90 - Use to block for ALL of Football at highest priority" at bounding box center [250, 128] width 458 height 7
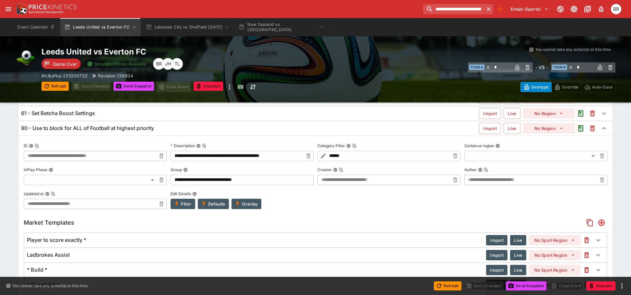
click at [227, 128] on div "90 - Use to block for ALL of Football at highest priority" at bounding box center [250, 128] width 458 height 7
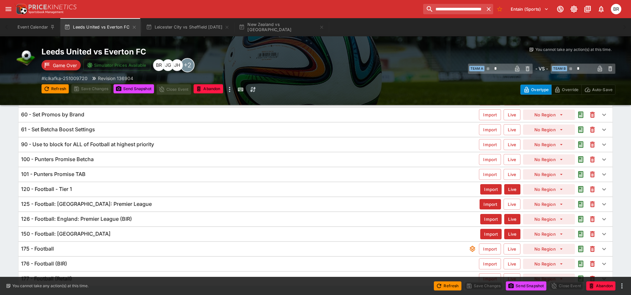
scroll to position [65, 0]
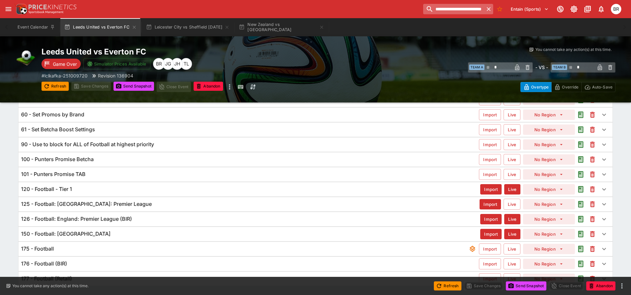
click at [449, 10] on input "**********" at bounding box center [453, 9] width 61 height 10
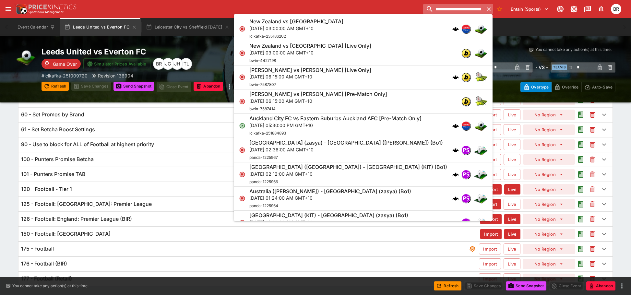
click at [449, 10] on input "**********" at bounding box center [453, 9] width 61 height 10
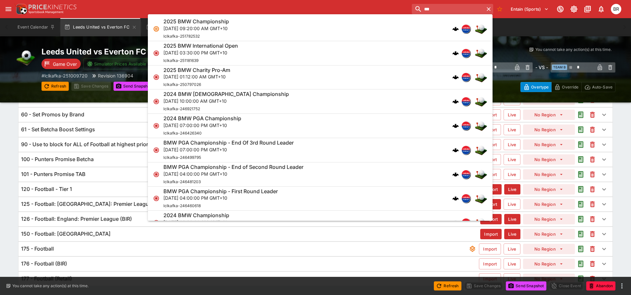
type input "***"
click at [393, 30] on div "2025 BMW Championship [DATE] 09:20:00 AM GMT+10 lclkafka-251782532" at bounding box center [316, 28] width 307 height 21
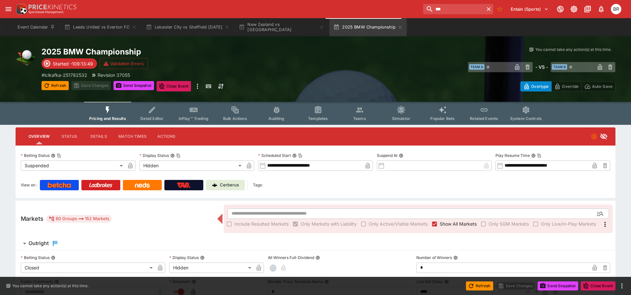
type input "**********"
type input "******"
type input "**********"
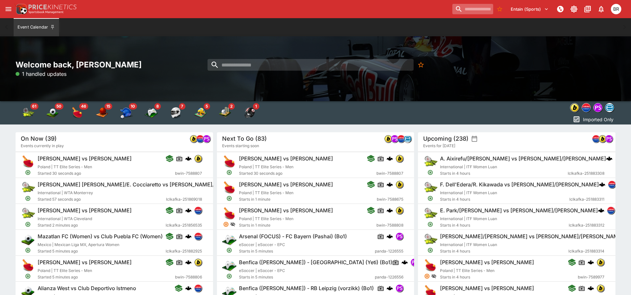
click at [456, 13] on input "search" at bounding box center [472, 9] width 41 height 10
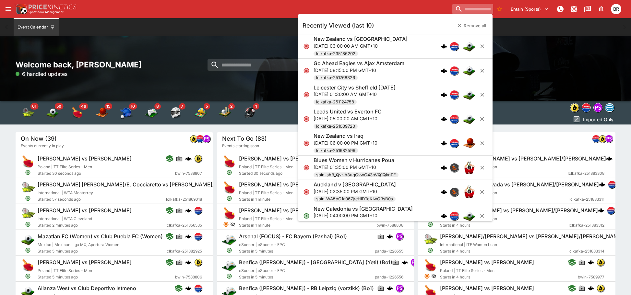
click at [463, 7] on input "search" at bounding box center [472, 9] width 41 height 10
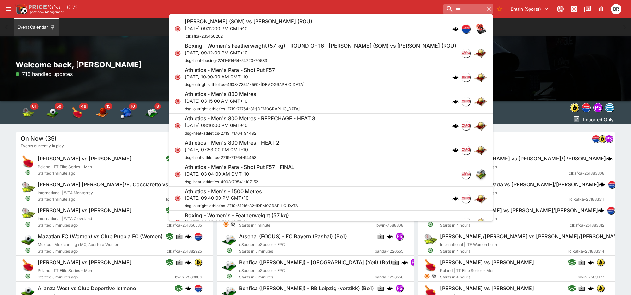
click at [443, 4] on input "***" at bounding box center [463, 9] width 41 height 10
paste input "**********"
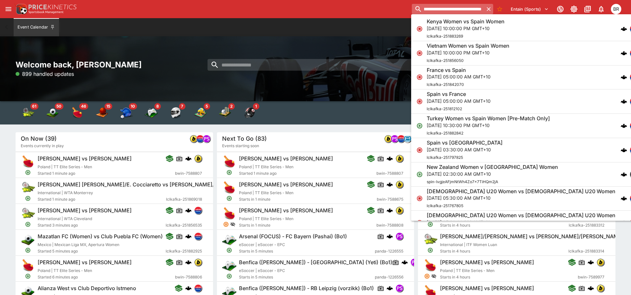
type input "**********"
click at [486, 10] on icon "button" at bounding box center [489, 9] width 6 height 6
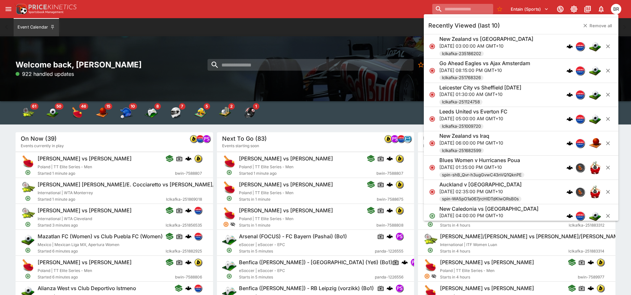
click at [478, 8] on input "search" at bounding box center [462, 9] width 61 height 10
paste input "**********"
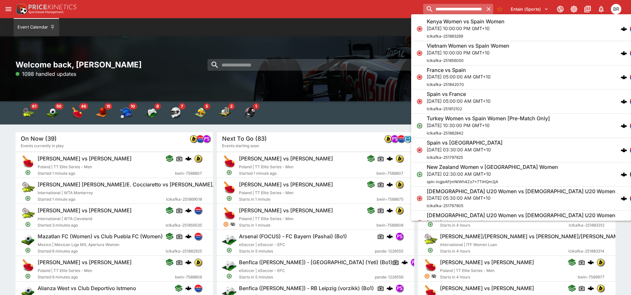
click at [448, 4] on input "**********" at bounding box center [453, 9] width 61 height 10
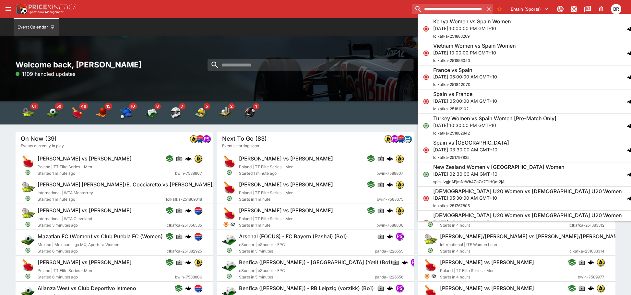
paste input "search"
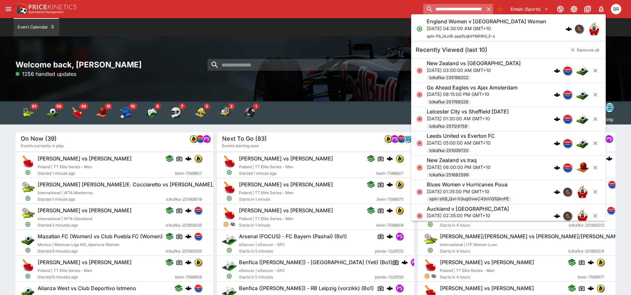
click at [456, 6] on input "**********" at bounding box center [453, 9] width 61 height 10
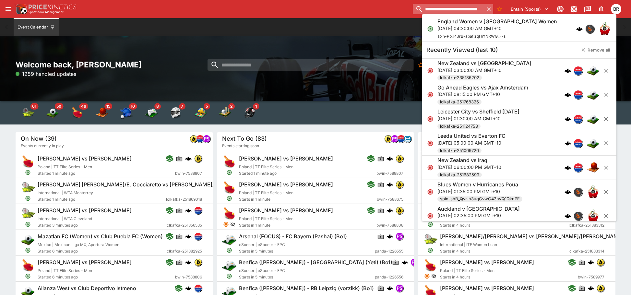
paste input "search"
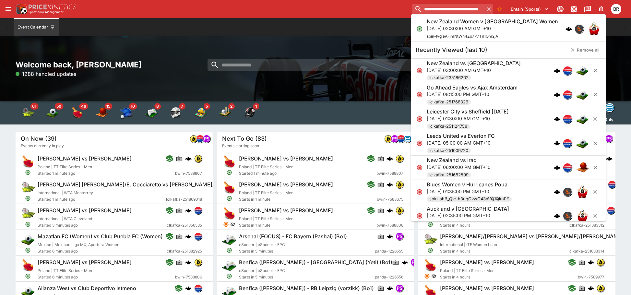
type input "**********"
click at [470, 29] on p "[DATE] 02:30:00 AM GMT+10" at bounding box center [492, 28] width 131 height 7
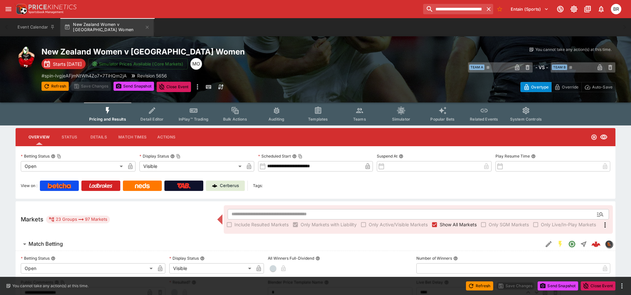
click at [321, 113] on icon "Event type filters" at bounding box center [318, 110] width 6 height 7
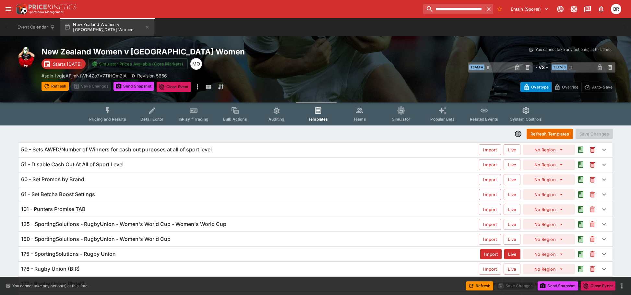
scroll to position [32, 0]
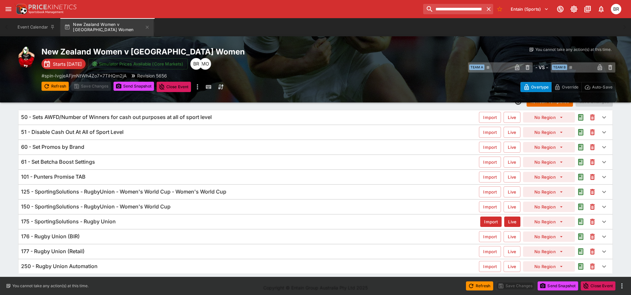
click at [56, 88] on button "Refresh" at bounding box center [55, 86] width 27 height 9
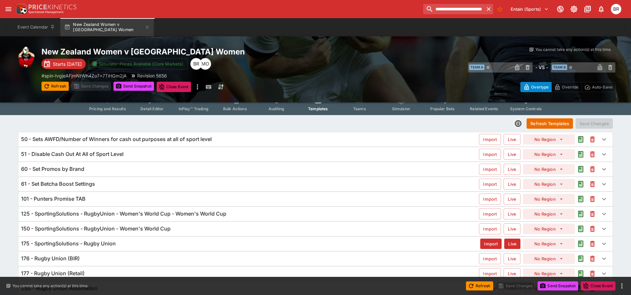
scroll to position [0, 0]
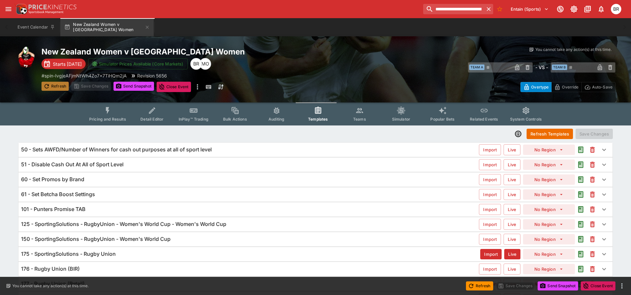
click at [56, 90] on button "Refresh" at bounding box center [55, 86] width 27 height 9
click at [12, 12] on button "open drawer" at bounding box center [9, 9] width 12 height 12
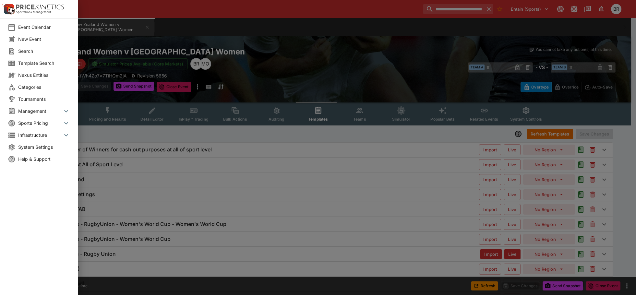
click at [40, 90] on li "Categories" at bounding box center [39, 87] width 78 height 12
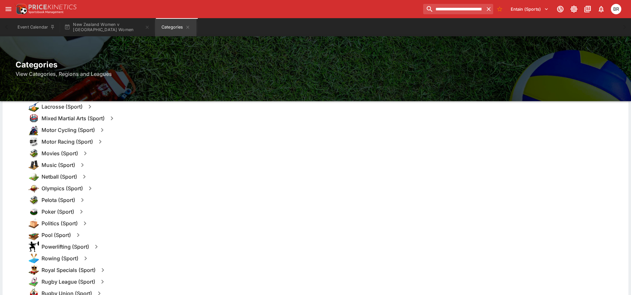
scroll to position [584, 0]
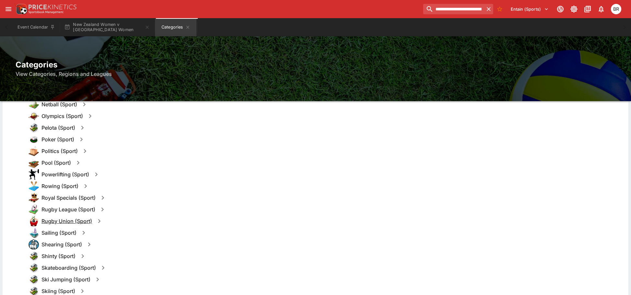
click at [65, 219] on h6 "Rugby Union (Sport)" at bounding box center [67, 221] width 51 height 7
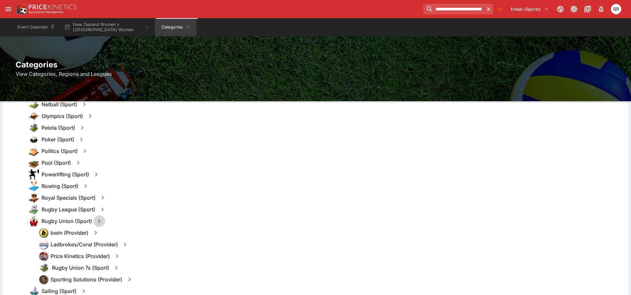
click at [99, 222] on icon "button" at bounding box center [99, 221] width 8 height 8
click at [151, 220] on button "Templates" at bounding box center [162, 221] width 29 height 10
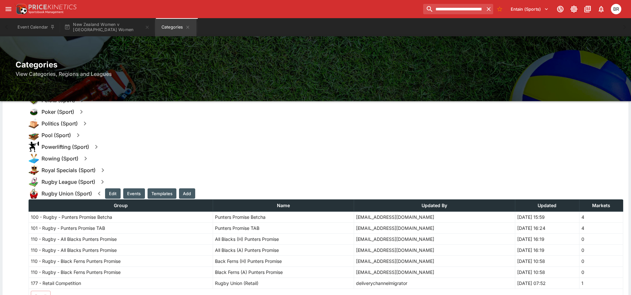
scroll to position [649, 0]
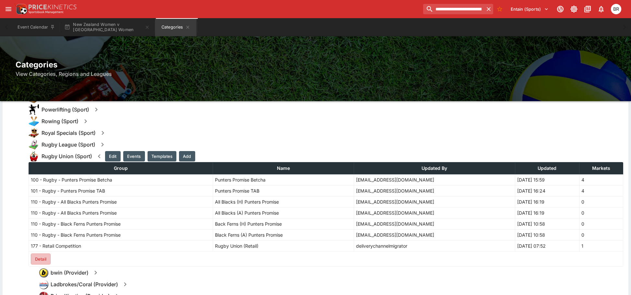
click at [45, 258] on button "Detail" at bounding box center [41, 259] width 20 height 11
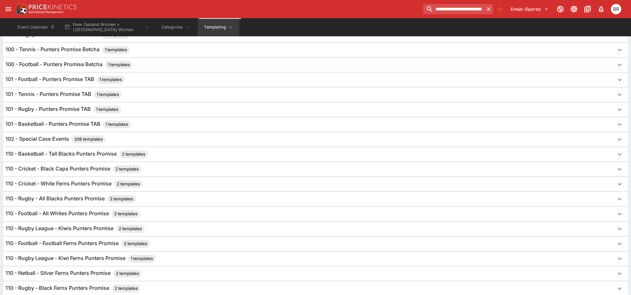
scroll to position [130, 0]
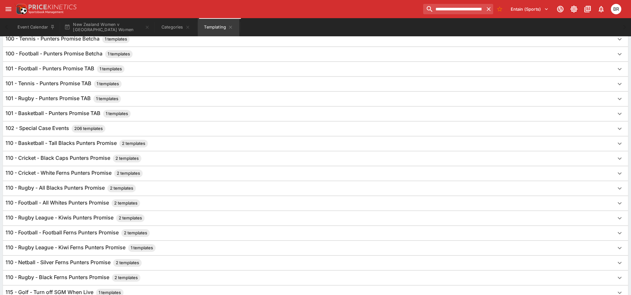
click at [172, 191] on div "110 - Rugby - All Blacks Punters Promise 2 templates" at bounding box center [310, 189] width 609 height 8
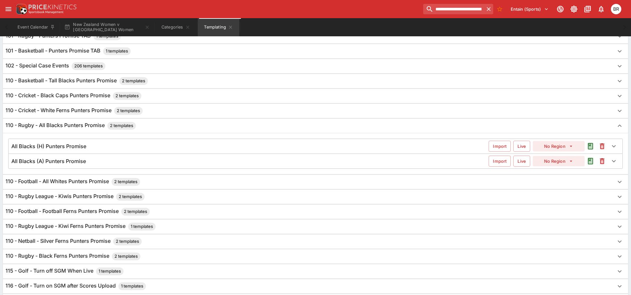
scroll to position [195, 0]
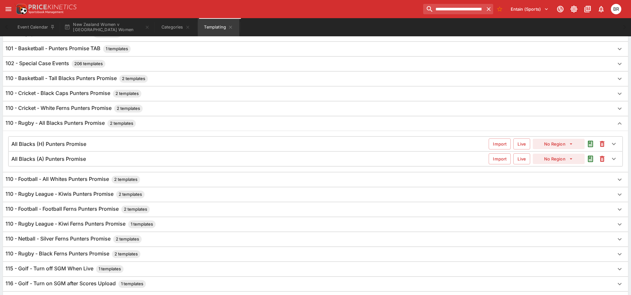
click at [183, 252] on div "110 - Rugby - Black Ferns Punters Promise 2 templates" at bounding box center [310, 254] width 609 height 8
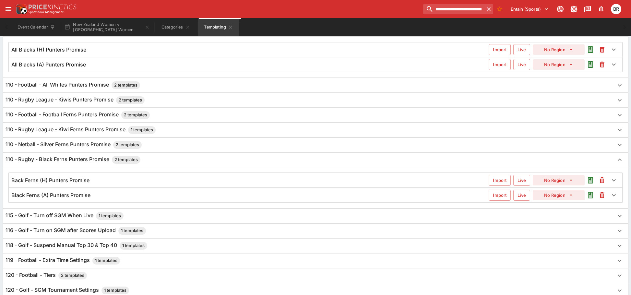
scroll to position [292, 0]
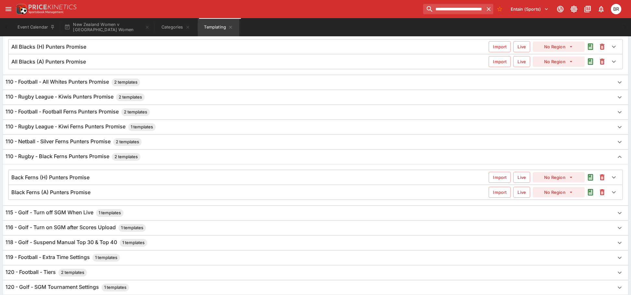
click at [182, 175] on div "Back Ferns (H) Punters Promise" at bounding box center [249, 177] width 477 height 7
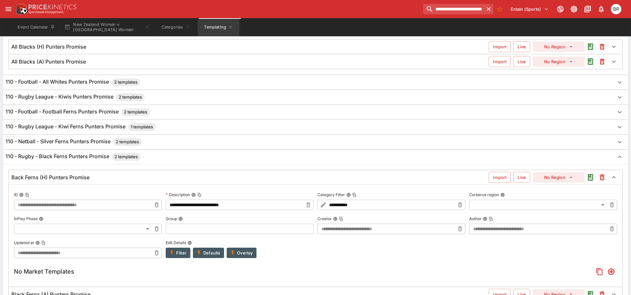
type input "**********"
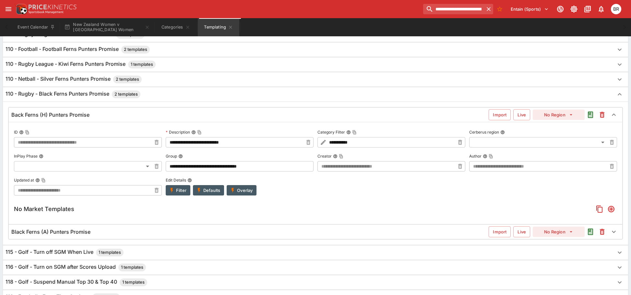
scroll to position [359, 0]
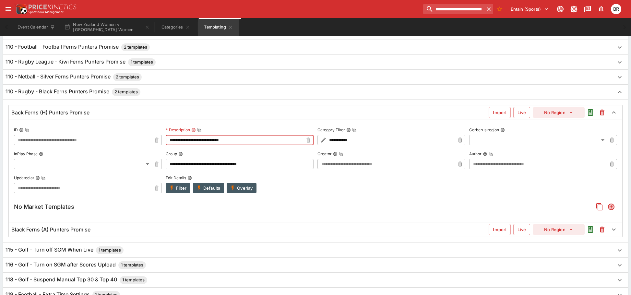
click at [173, 142] on input "**********" at bounding box center [235, 140] width 138 height 10
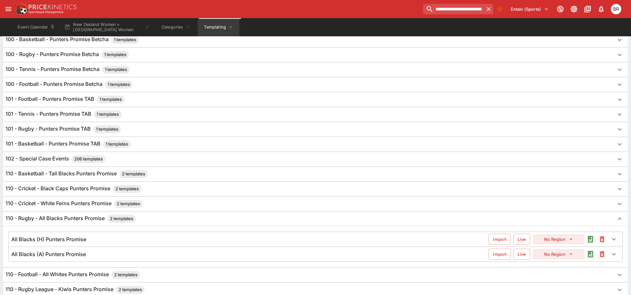
scroll to position [0, 0]
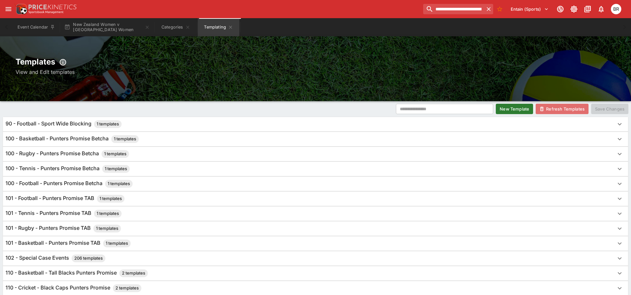
click at [550, 111] on button "Refresh Templates" at bounding box center [562, 109] width 53 height 10
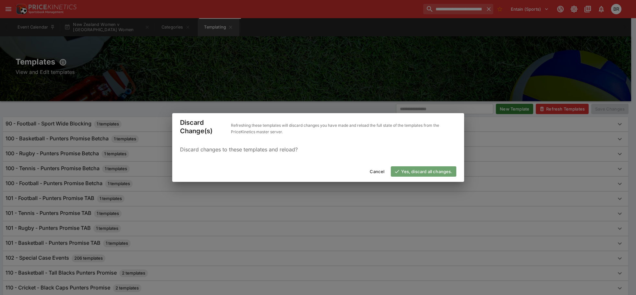
click at [448, 169] on button "Yes, discard all changes." at bounding box center [423, 171] width 65 height 10
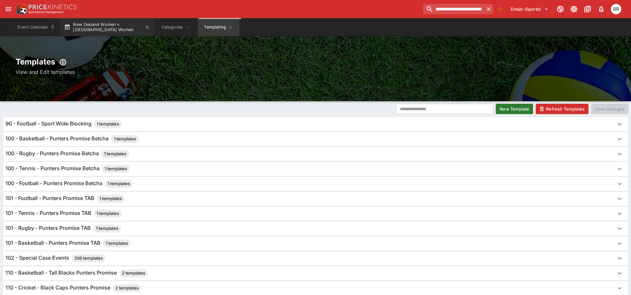
click at [97, 24] on button "New Zealand Women v [GEOGRAPHIC_DATA] Women" at bounding box center [106, 27] width 93 height 18
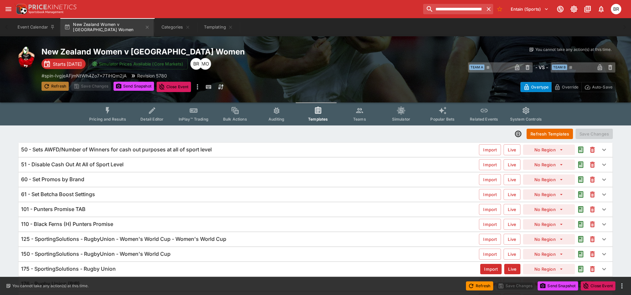
click at [62, 85] on button "Refresh" at bounding box center [55, 86] width 27 height 9
click at [132, 222] on div "110 - Black Ferns (H) Punters Promise" at bounding box center [250, 224] width 458 height 7
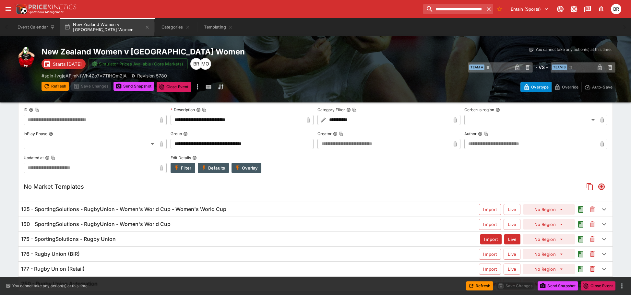
scroll to position [121, 0]
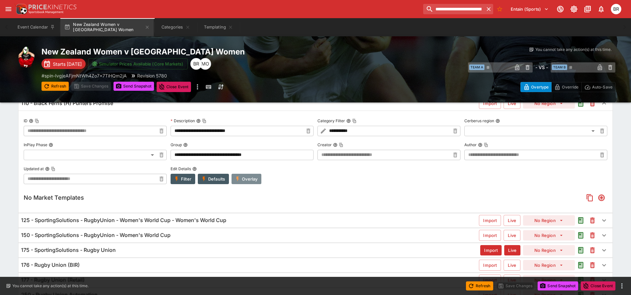
click at [239, 176] on icon "button" at bounding box center [238, 179] width 6 height 6
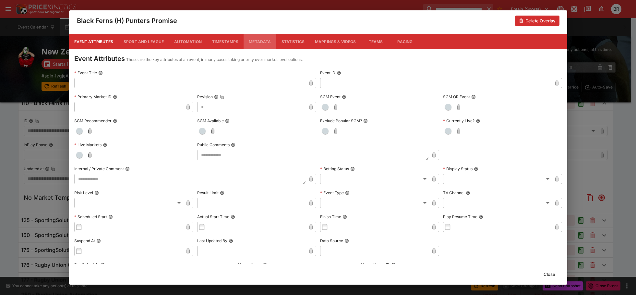
click at [264, 41] on button "Metadata" at bounding box center [260, 42] width 32 height 16
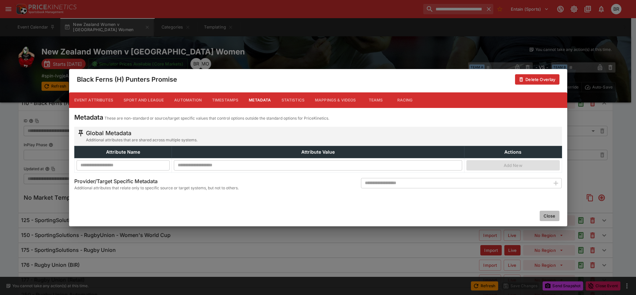
click at [546, 217] on button "Close" at bounding box center [550, 216] width 20 height 10
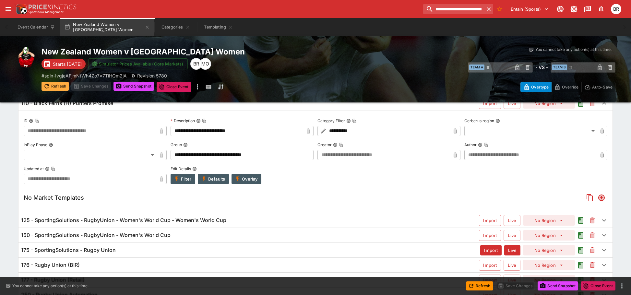
click at [57, 87] on button "Refresh" at bounding box center [55, 86] width 27 height 9
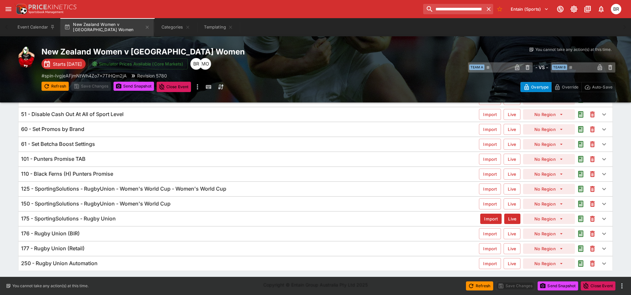
scroll to position [51, 0]
click at [161, 175] on div "110 - Black Ferns (H) Punters Promise" at bounding box center [250, 173] width 458 height 7
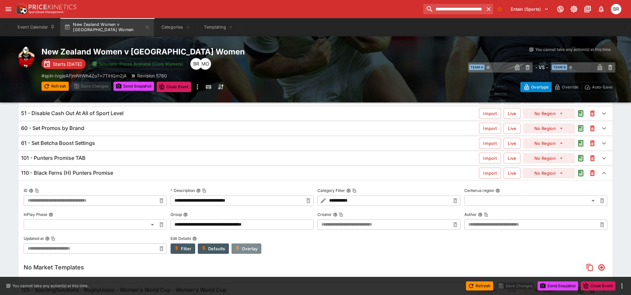
click at [251, 246] on button "Overlay" at bounding box center [247, 249] width 30 height 10
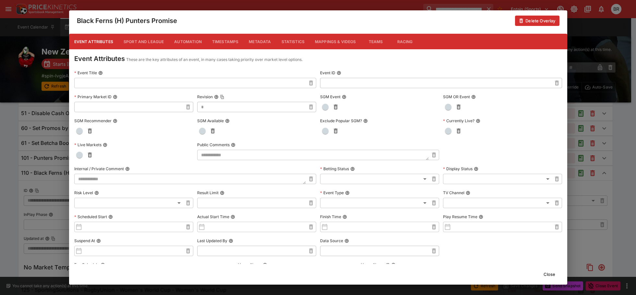
click at [252, 35] on button "Metadata" at bounding box center [260, 42] width 32 height 16
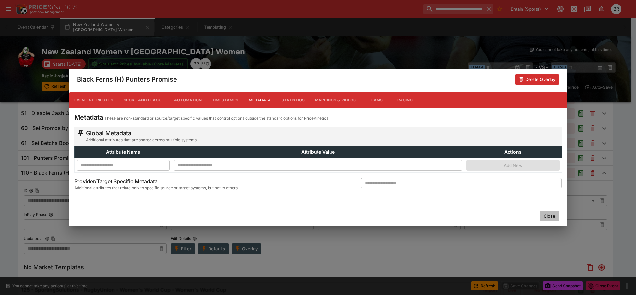
click at [550, 216] on button "Close" at bounding box center [550, 216] width 20 height 10
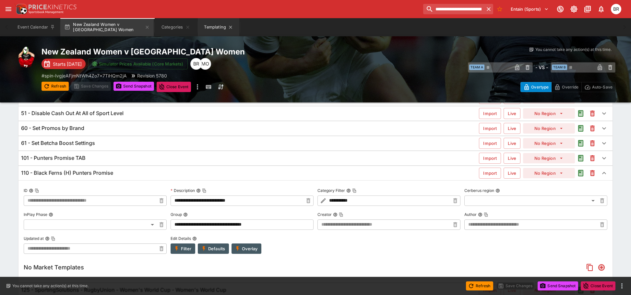
click at [213, 32] on button "Templating" at bounding box center [219, 27] width 42 height 18
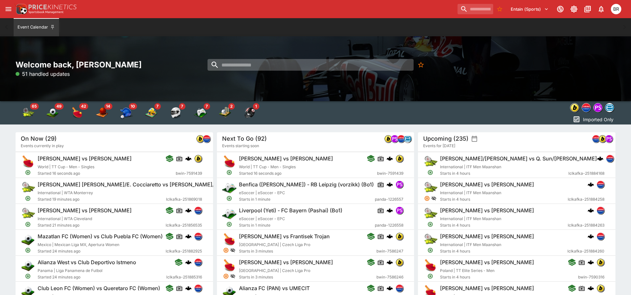
click at [297, 66] on input "search" at bounding box center [311, 65] width 206 height 12
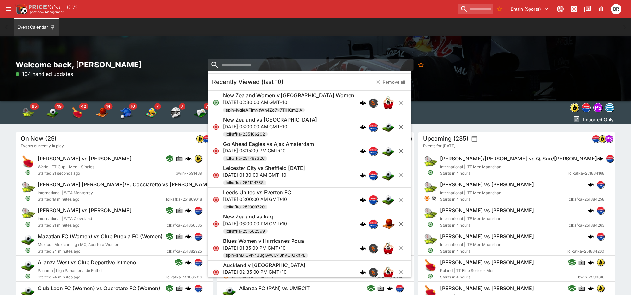
click at [5, 6] on icon "open drawer" at bounding box center [9, 9] width 8 height 8
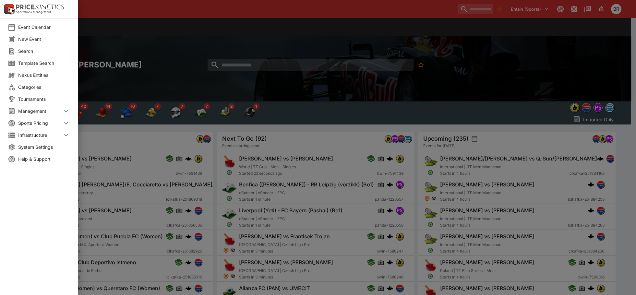
click at [42, 87] on span "Categories" at bounding box center [44, 87] width 52 height 7
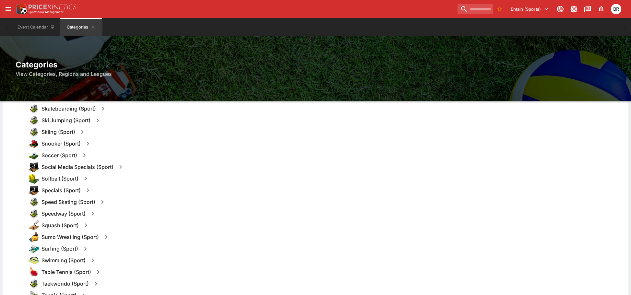
scroll to position [742, 0]
click at [86, 158] on icon "button" at bounding box center [84, 157] width 8 height 8
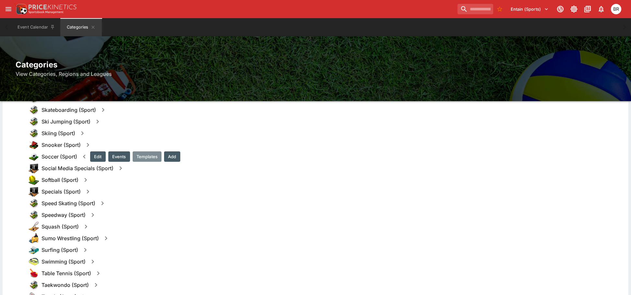
click at [151, 156] on button "Templates" at bounding box center [147, 156] width 29 height 10
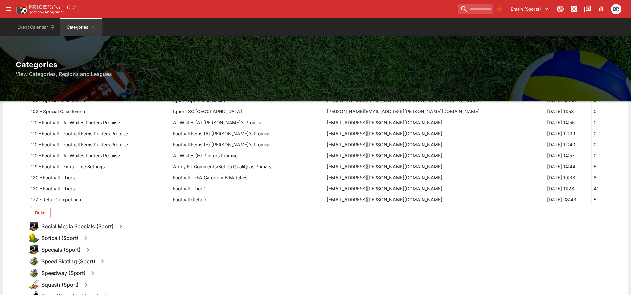
scroll to position [1326, 0]
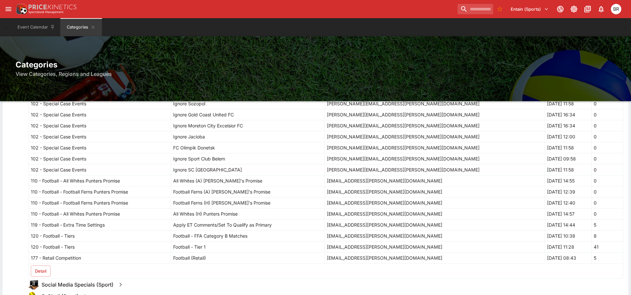
click at [44, 269] on button "Detail" at bounding box center [41, 271] width 20 height 11
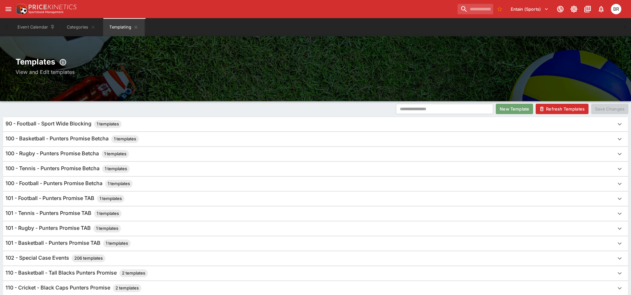
click at [505, 111] on button "New Template" at bounding box center [514, 109] width 37 height 10
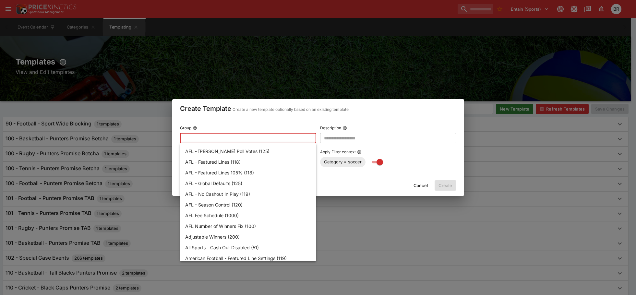
click at [286, 136] on input "text" at bounding box center [243, 138] width 126 height 10
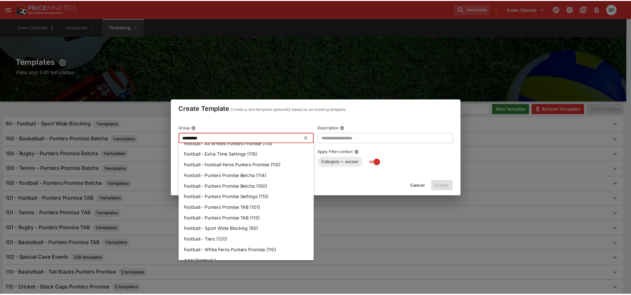
scroll to position [26, 0]
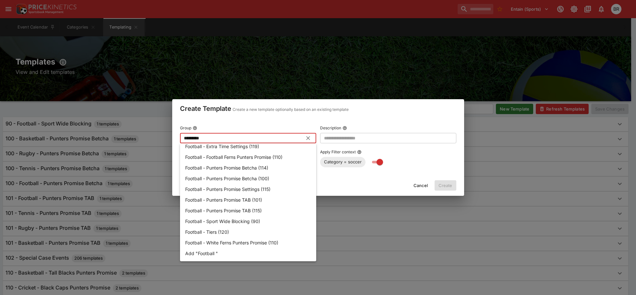
click at [219, 234] on p "Football - Tiers (120)" at bounding box center [207, 232] width 44 height 7
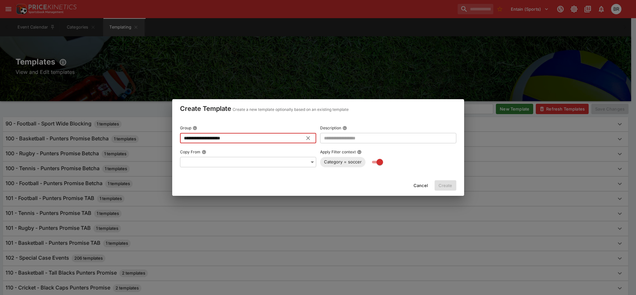
click at [241, 140] on input "**********" at bounding box center [243, 138] width 126 height 10
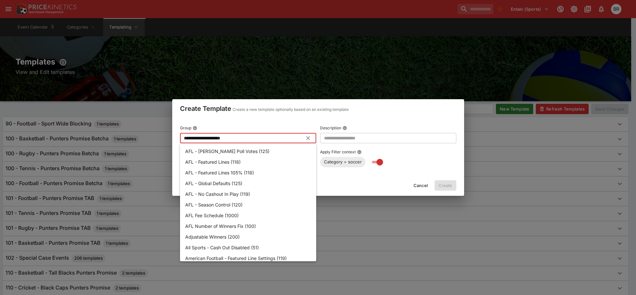
click at [241, 140] on input "**********" at bounding box center [243, 138] width 126 height 10
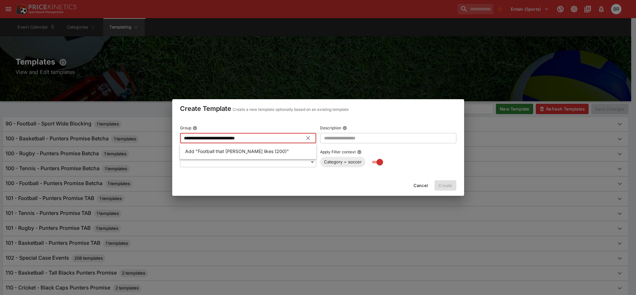
click at [264, 138] on input "**********" at bounding box center [243, 138] width 126 height 10
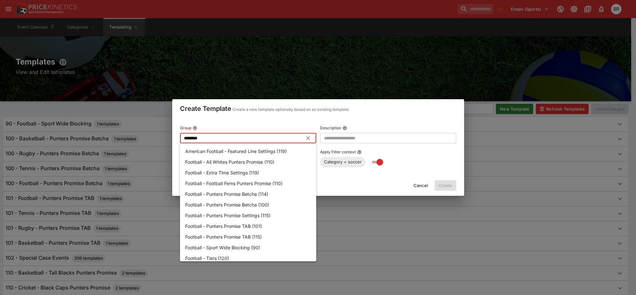
click at [246, 255] on li "Football - Tiers (120)" at bounding box center [248, 258] width 136 height 11
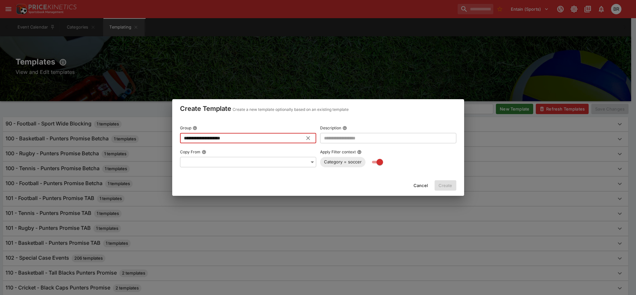
type input "**********"
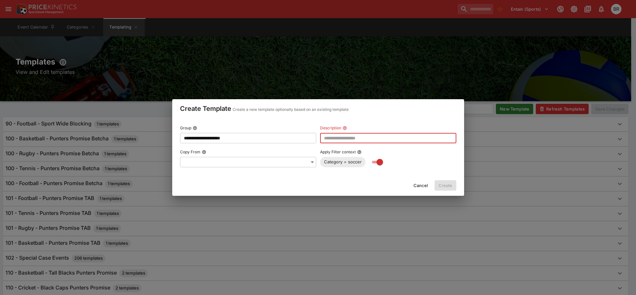
click at [343, 137] on input "text" at bounding box center [388, 138] width 136 height 10
type input "**********"
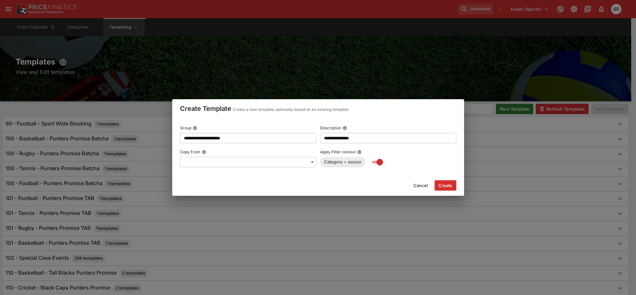
click at [446, 185] on button "Create" at bounding box center [446, 185] width 22 height 10
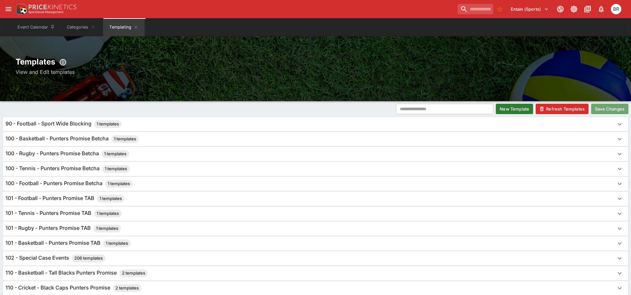
click at [606, 111] on button "Save Changes" at bounding box center [609, 109] width 37 height 10
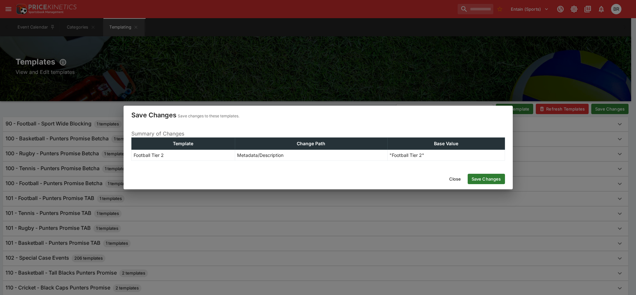
click at [497, 176] on button "Save Changes" at bounding box center [486, 179] width 37 height 10
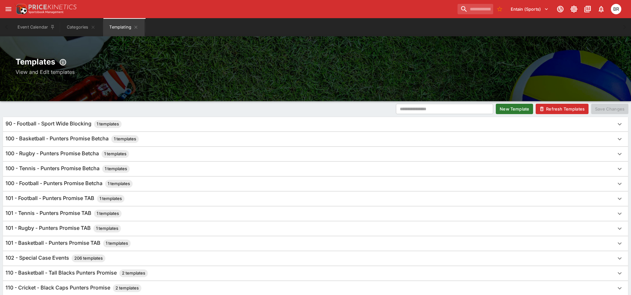
click at [565, 113] on button "Refresh Templates" at bounding box center [562, 109] width 53 height 10
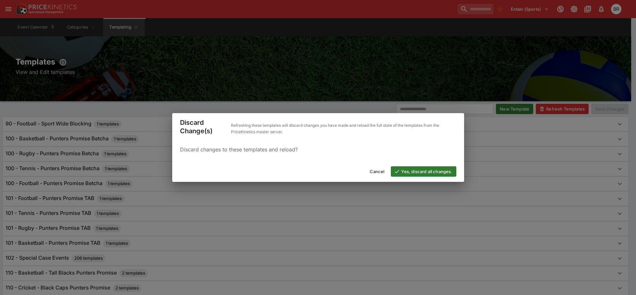
click at [443, 172] on button "Yes, discard all changes." at bounding box center [423, 171] width 65 height 10
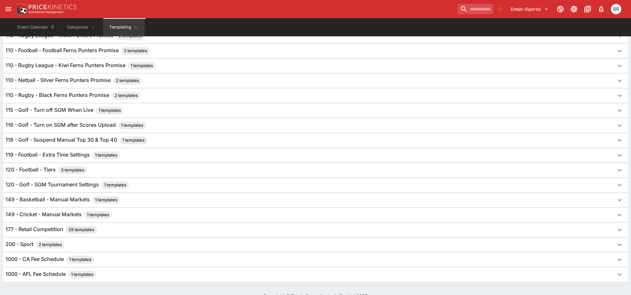
scroll to position [324, 0]
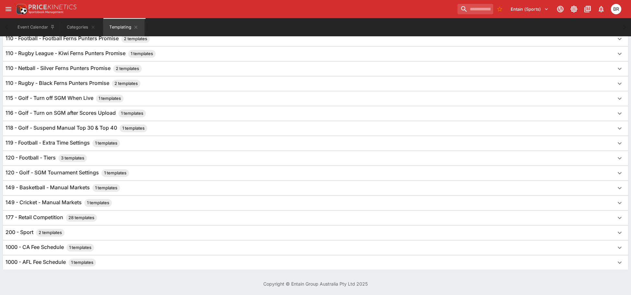
click at [33, 156] on h6 "120 - Football - Tiers 3 templates" at bounding box center [46, 158] width 81 height 8
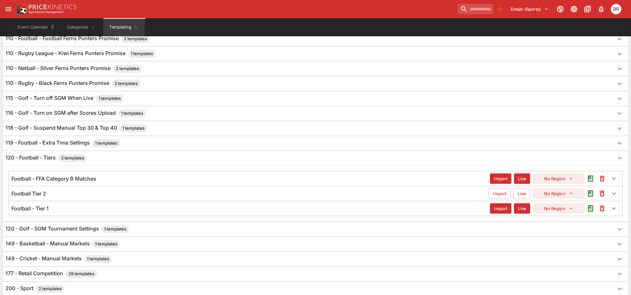
click at [83, 192] on div "Football Tier 2" at bounding box center [249, 193] width 477 height 7
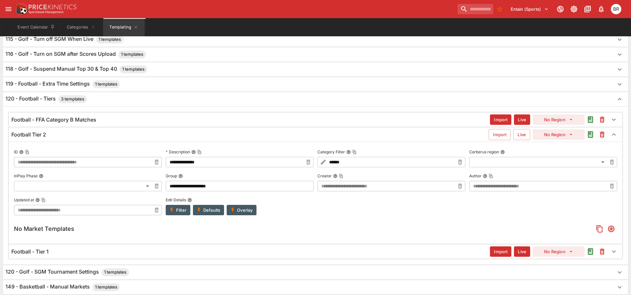
scroll to position [389, 0]
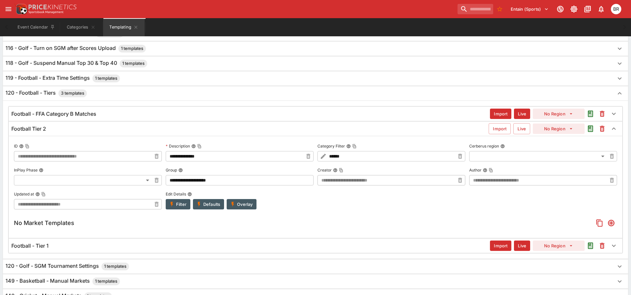
click at [188, 156] on input "**********" at bounding box center [235, 156] width 138 height 10
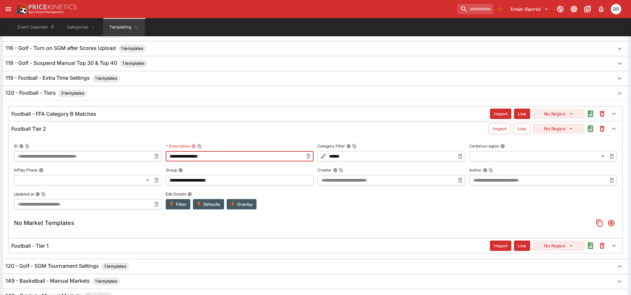
type input "**********"
click at [503, 132] on button "Import" at bounding box center [500, 128] width 22 height 11
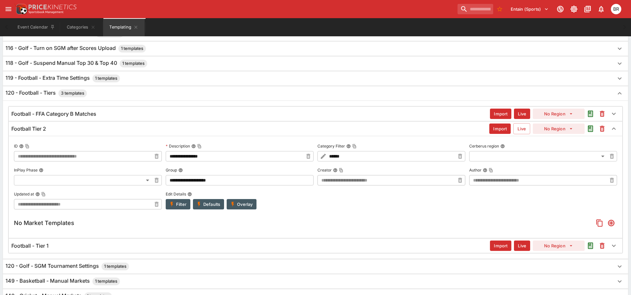
click at [517, 130] on button "Live" at bounding box center [521, 128] width 17 height 11
click at [227, 247] on div "Football - Tier 1" at bounding box center [250, 246] width 479 height 7
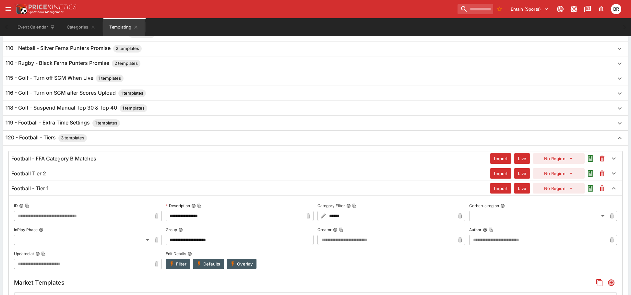
scroll to position [356, 0]
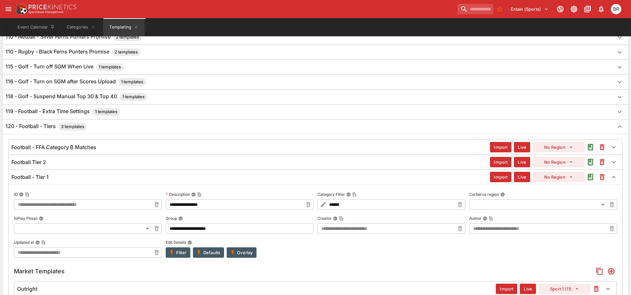
click at [122, 162] on div "Football Tier 2" at bounding box center [250, 162] width 479 height 7
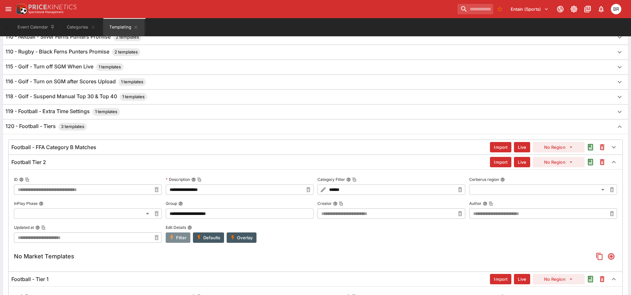
click at [179, 237] on button "Filter" at bounding box center [178, 238] width 25 height 10
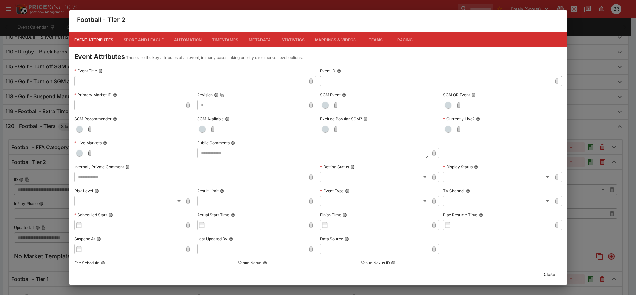
click at [259, 42] on button "Metadata" at bounding box center [260, 40] width 32 height 16
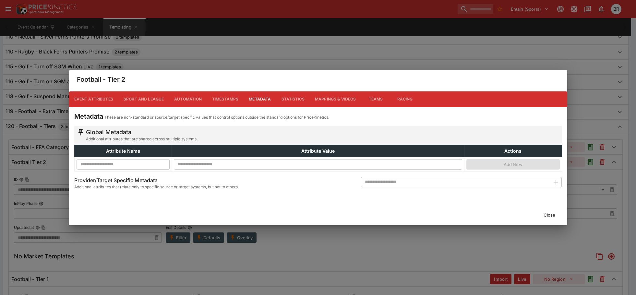
click at [405, 183] on input "text" at bounding box center [455, 182] width 189 height 10
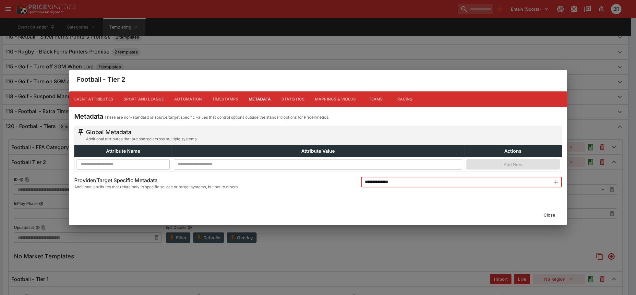
type input "**********"
click at [554, 180] on icon "button" at bounding box center [556, 182] width 8 height 8
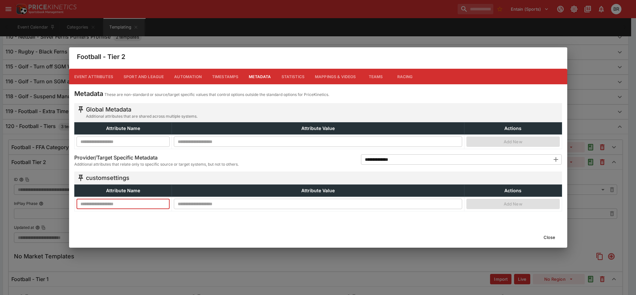
click at [142, 208] on input "text" at bounding box center [123, 204] width 93 height 10
type input "**********"
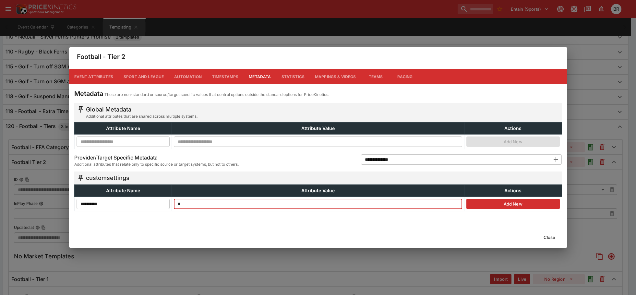
type input "*"
click at [513, 208] on button "Add New" at bounding box center [512, 204] width 93 height 10
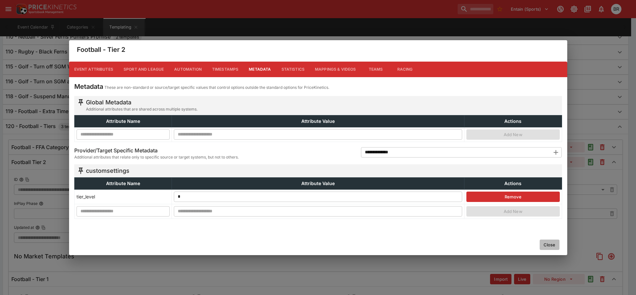
click at [545, 240] on button "Close" at bounding box center [550, 245] width 20 height 10
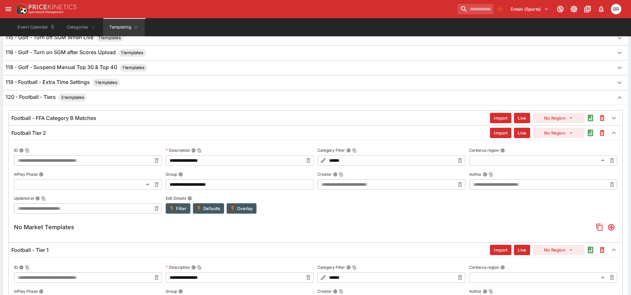
scroll to position [420, 0]
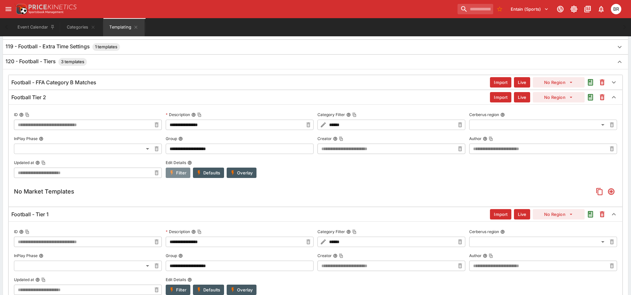
click at [180, 174] on button "Filter" at bounding box center [178, 173] width 25 height 10
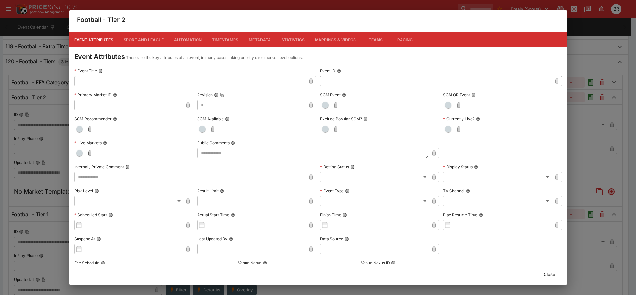
click at [269, 37] on button "Metadata" at bounding box center [260, 40] width 32 height 16
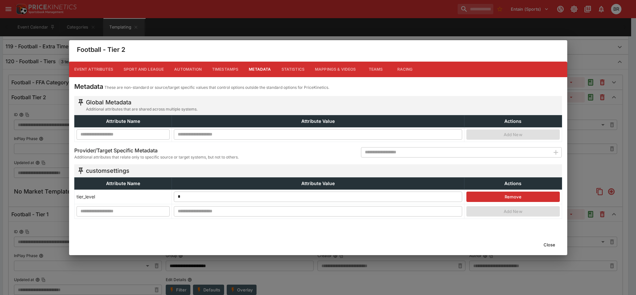
click at [551, 245] on button "Close" at bounding box center [550, 245] width 20 height 10
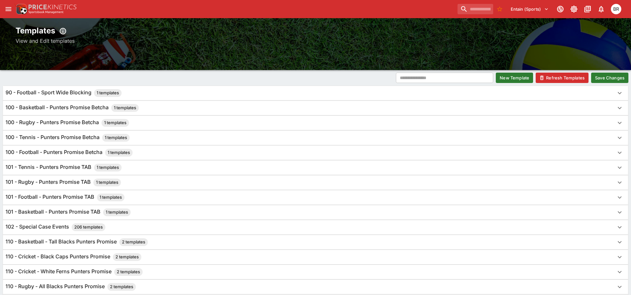
scroll to position [0, 0]
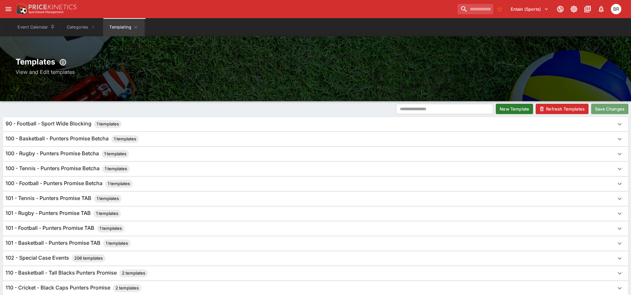
click at [613, 112] on button "Save Changes" at bounding box center [609, 109] width 37 height 10
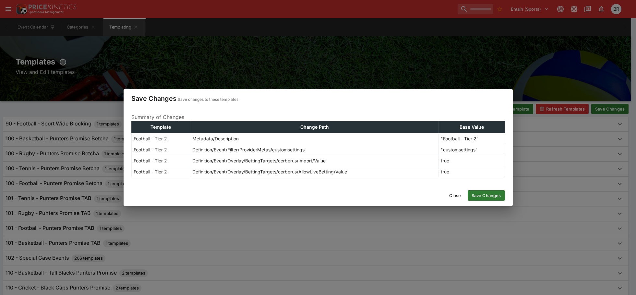
click at [485, 194] on button "Save Changes" at bounding box center [486, 195] width 37 height 10
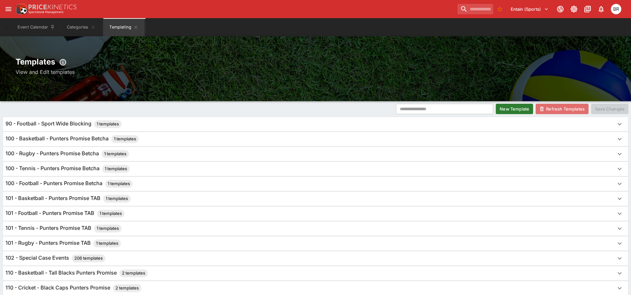
click at [549, 109] on button "Refresh Templates" at bounding box center [562, 109] width 53 height 10
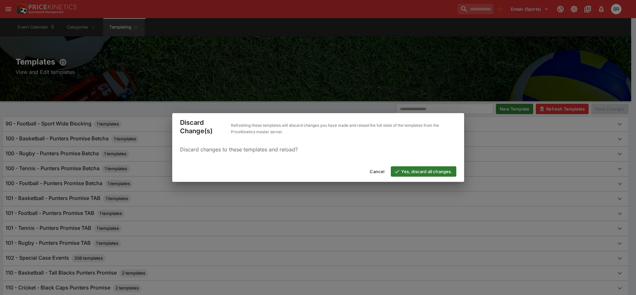
click at [430, 168] on button "Yes, discard all changes." at bounding box center [423, 171] width 65 height 10
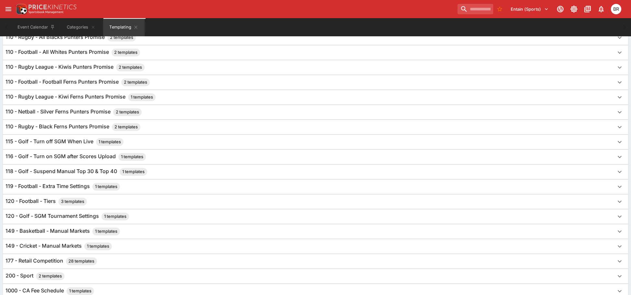
scroll to position [324, 0]
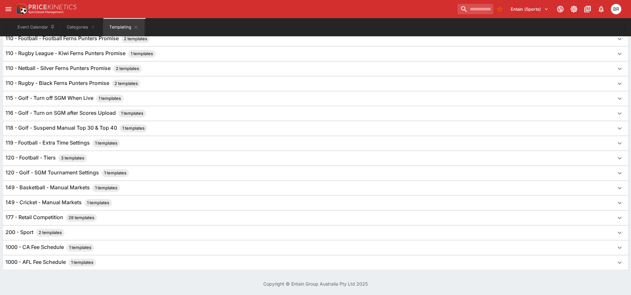
click at [157, 159] on div "120 - Football - Tiers 3 templates" at bounding box center [310, 158] width 609 height 8
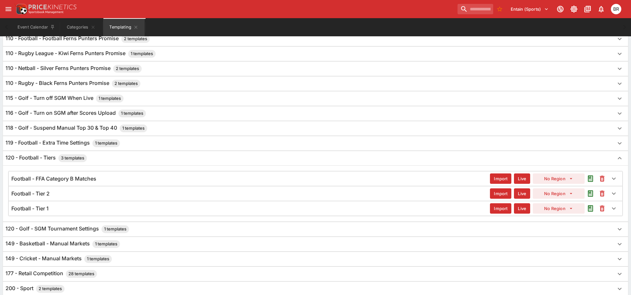
click at [105, 194] on div "Football - Tier 2" at bounding box center [250, 193] width 479 height 7
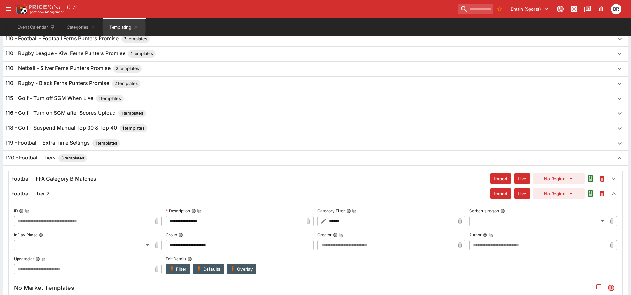
click at [105, 194] on div "Football - Tier 2" at bounding box center [250, 193] width 479 height 7
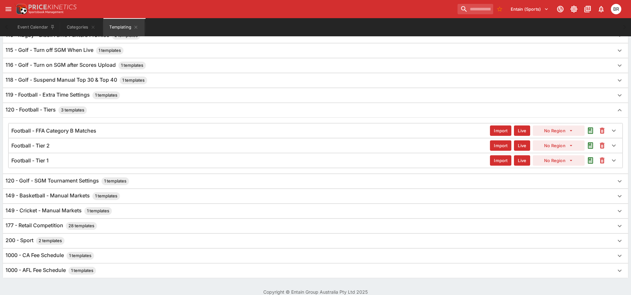
scroll to position [380, 0]
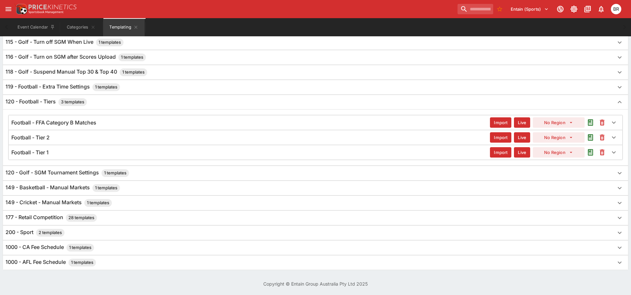
click at [114, 157] on div "Football - Tier 1 Import Live No Region" at bounding box center [316, 152] width 614 height 14
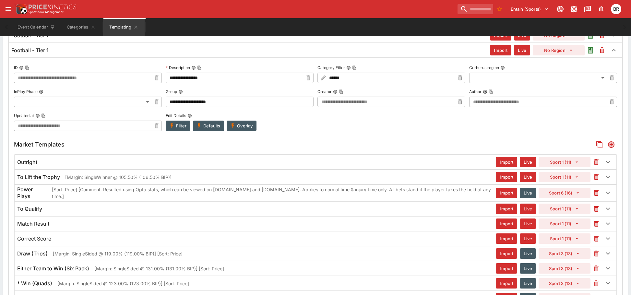
scroll to position [385, 0]
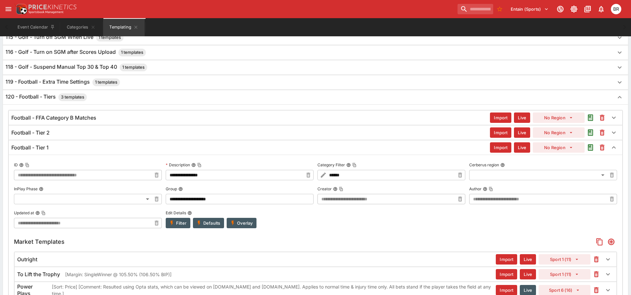
click at [101, 151] on div "Football - Tier 1" at bounding box center [250, 147] width 479 height 7
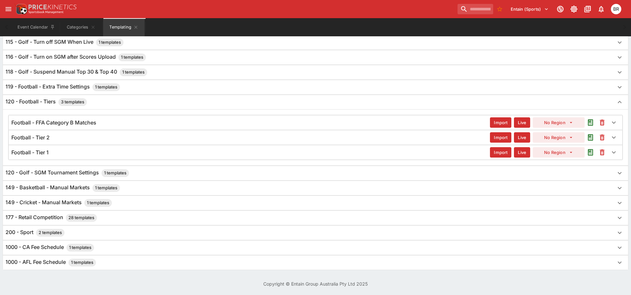
click at [103, 141] on div "Football - Tier 2 Import Live No Region" at bounding box center [316, 137] width 614 height 14
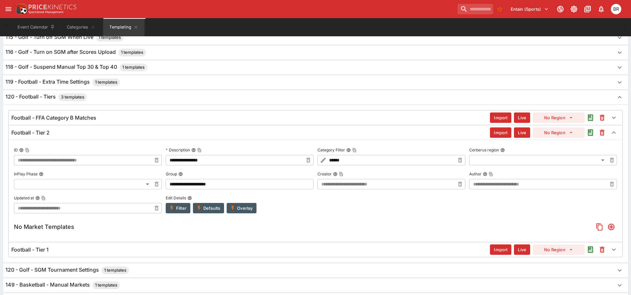
click at [145, 252] on div "Football - Tier 1" at bounding box center [250, 250] width 479 height 7
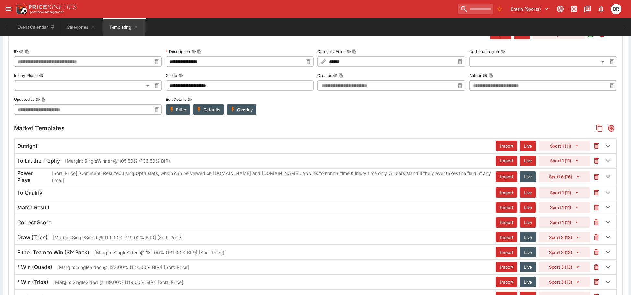
scroll to position [450, 0]
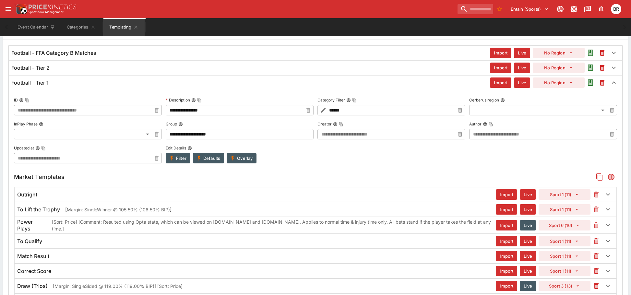
click at [104, 80] on div "Football - Tier 1" at bounding box center [250, 82] width 479 height 7
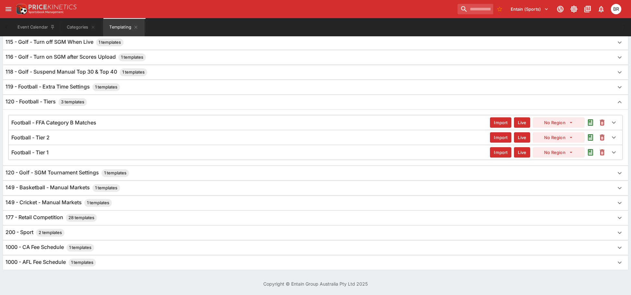
scroll to position [380, 0]
